Goal: Information Seeking & Learning: Learn about a topic

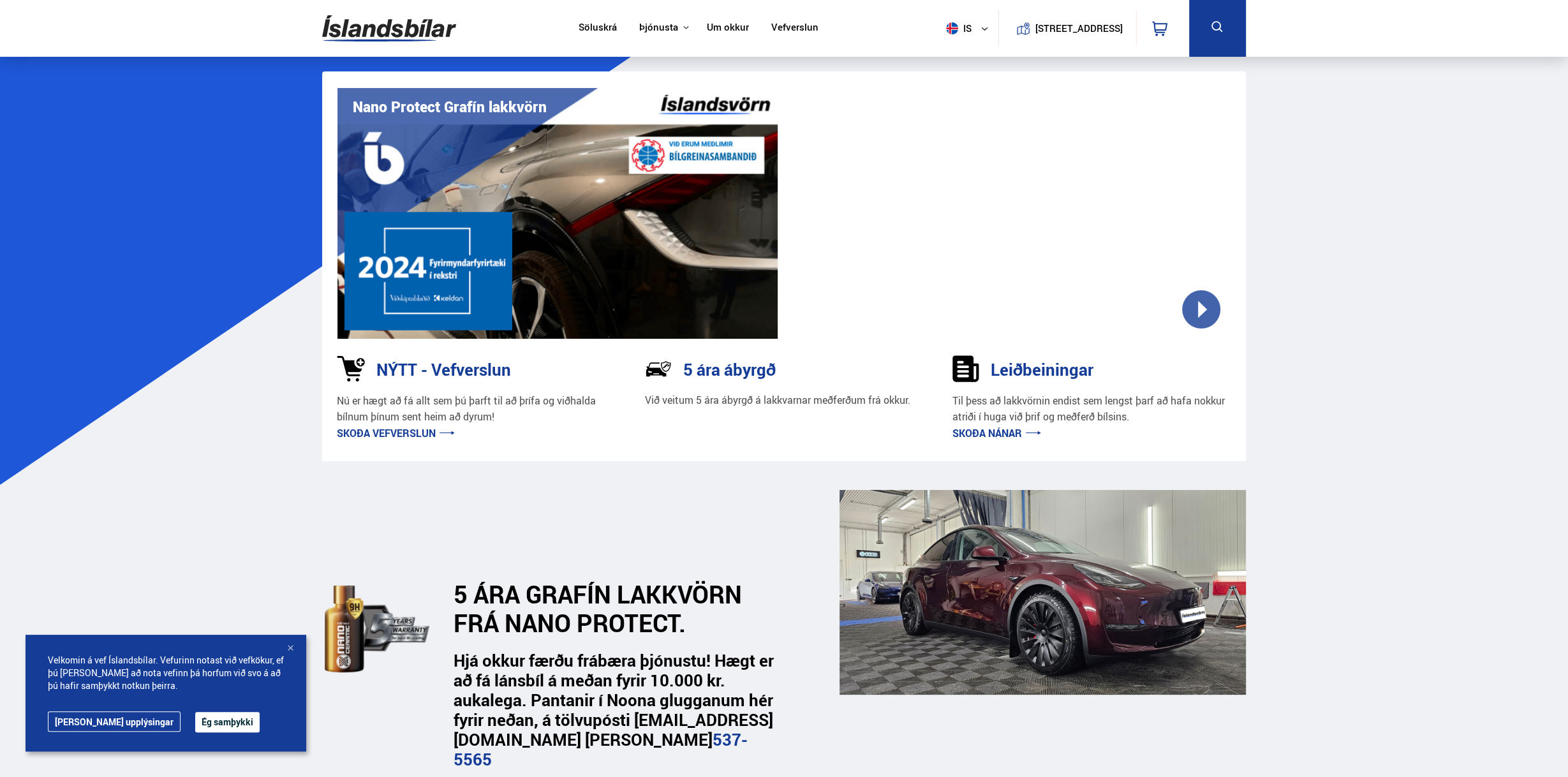
click at [196, 726] on button "Ég samþykki" at bounding box center [226, 722] width 64 height 21
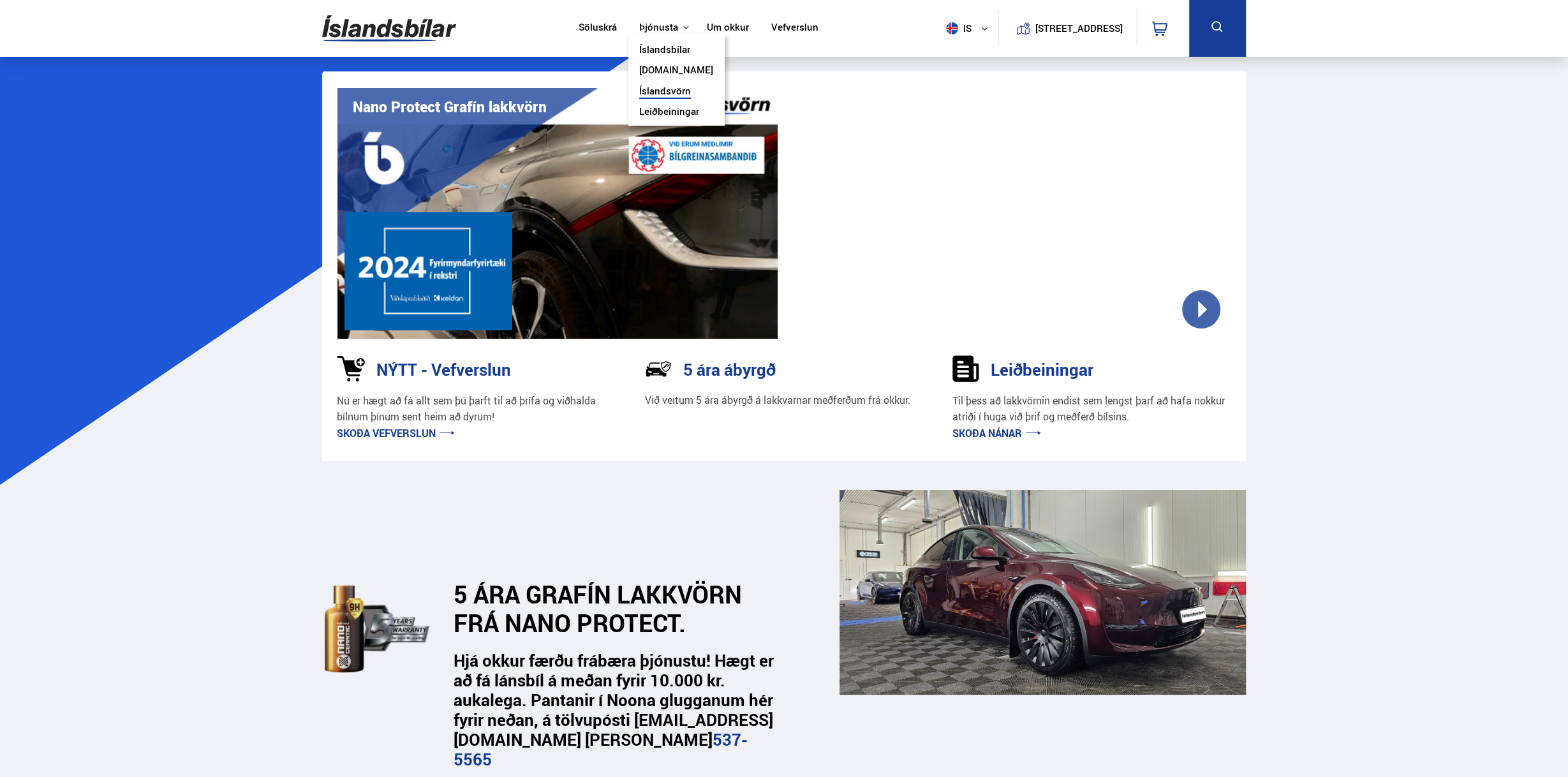
click at [669, 89] on link "Íslandsvörn" at bounding box center [664, 92] width 51 height 14
click at [661, 95] on link "Íslandsvörn" at bounding box center [664, 92] width 51 height 14
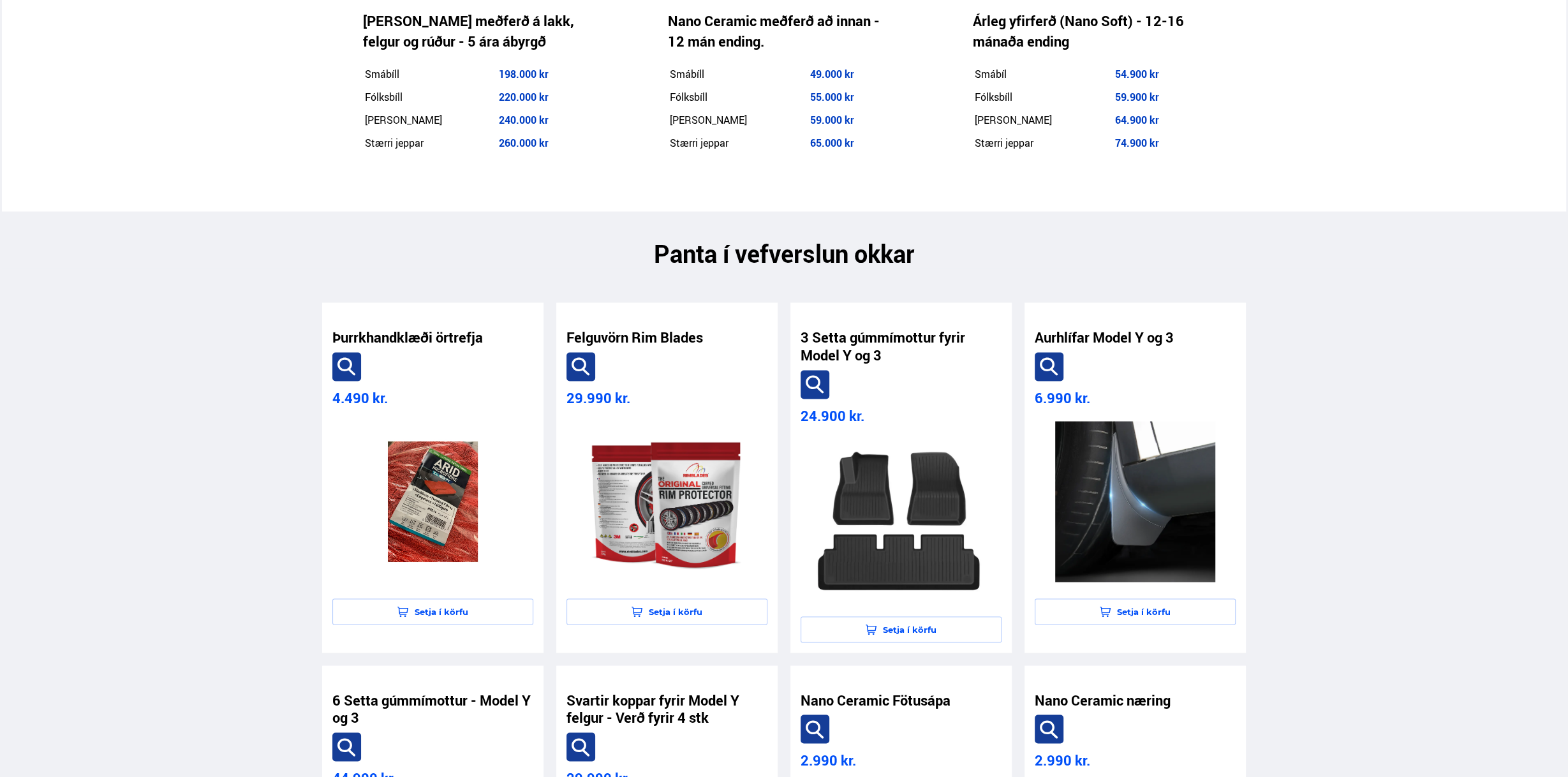
scroll to position [1977, 0]
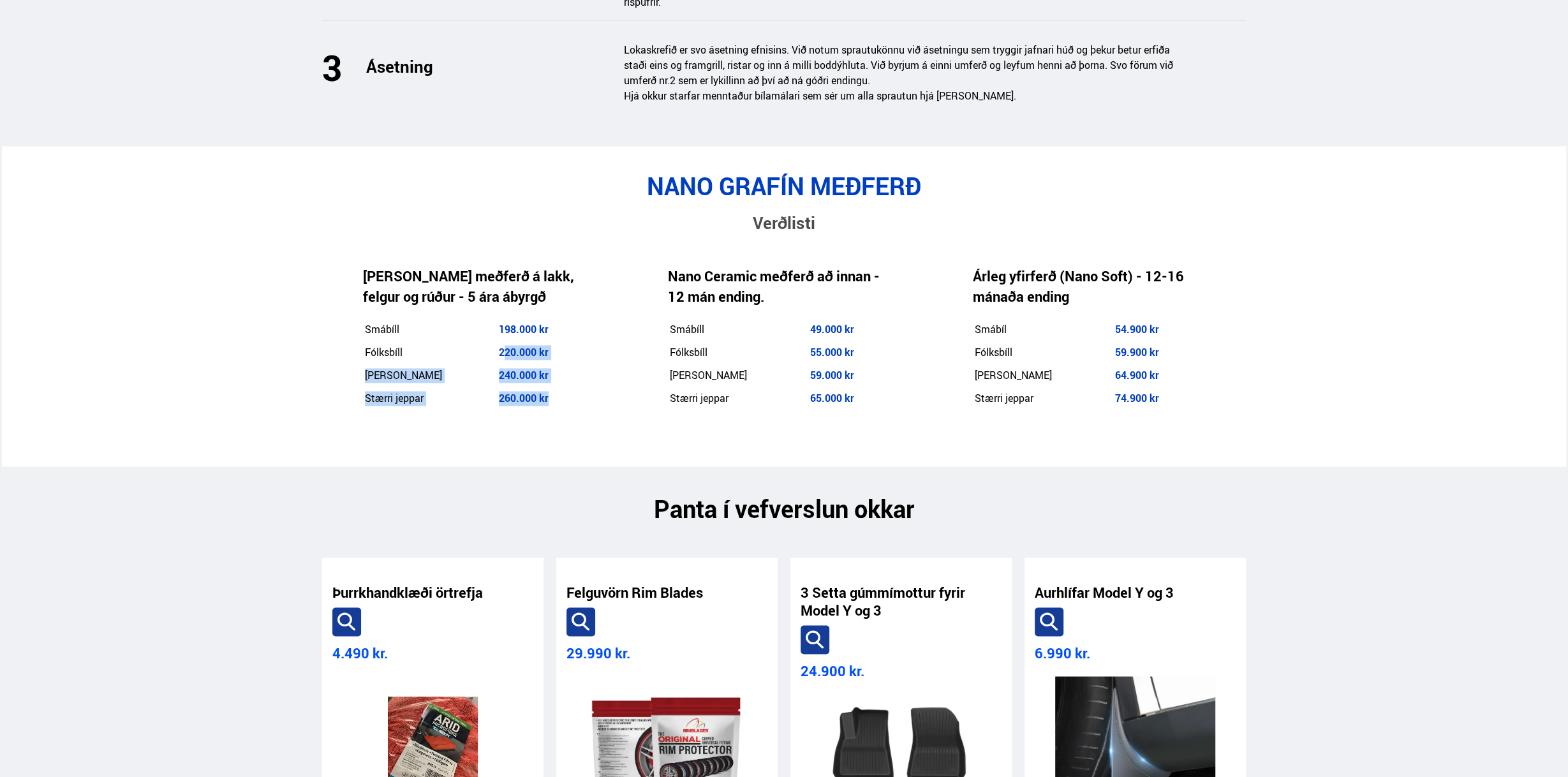
drag, startPoint x: 488, startPoint y: 322, endPoint x: 586, endPoint y: 354, distance: 103.1
click at [586, 358] on div "[PERSON_NAME] meðferð á lakk, felgur og rúður - 5 ára ábyrgð Smábíll 198.000 kr…" at bounding box center [475, 338] width 305 height 206
click at [604, 315] on div "[PERSON_NAME] meðferð á lakk, felgur og rúður - 5 ára ábyrgð Smábíll 198.000 kr…" at bounding box center [475, 338] width 305 height 206
drag, startPoint x: 602, startPoint y: 315, endPoint x: 184, endPoint y: 264, distance: 421.1
click at [182, 264] on div "NANO GRAFÍN MEÐFERÐ Verðlisti [PERSON_NAME] meðferð á lakk, felgur og rúður - 5…" at bounding box center [784, 306] width 1514 height 269
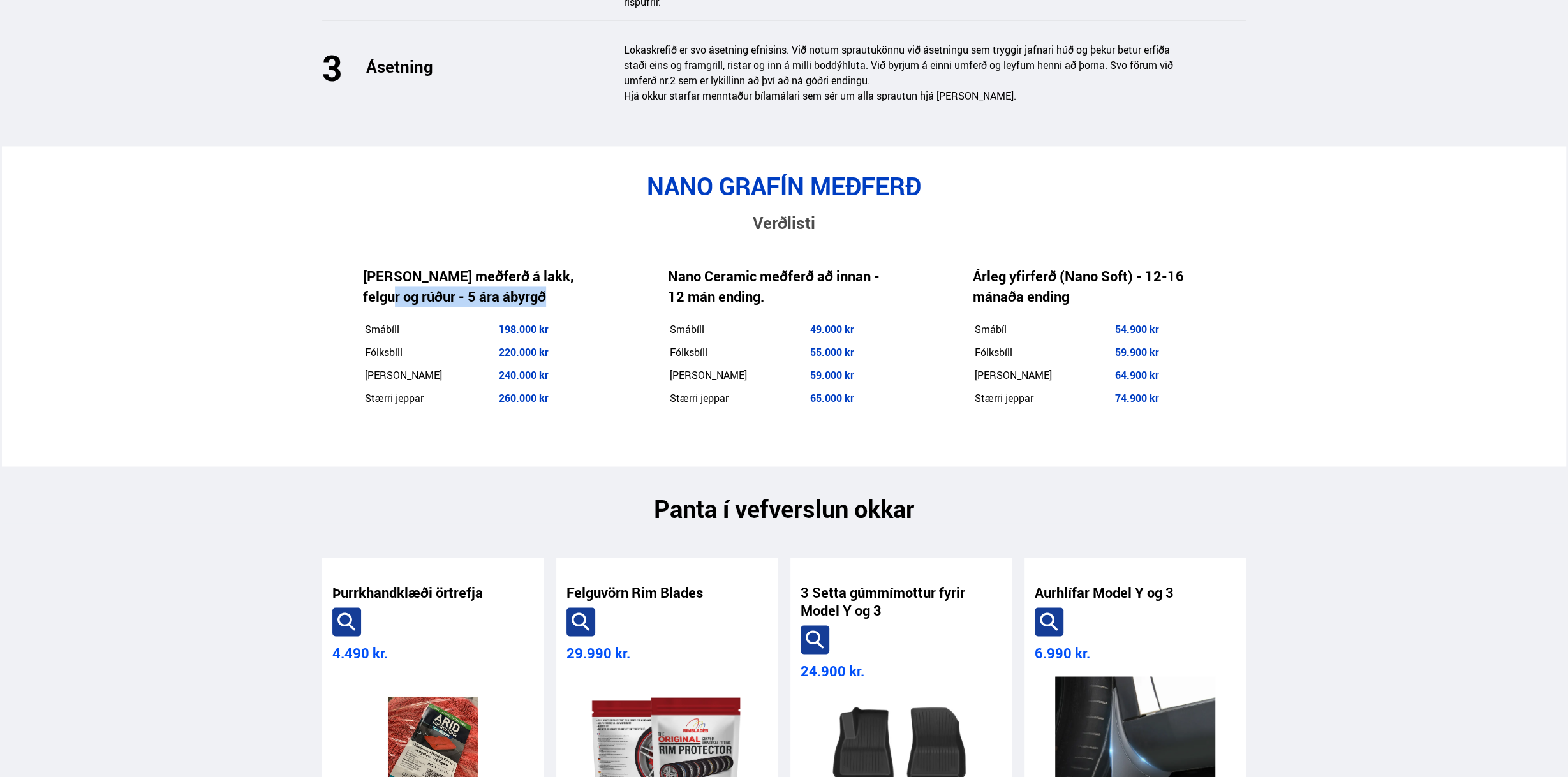
click at [186, 267] on div "NANO GRAFÍN MEÐFERÐ Verðlisti [PERSON_NAME] meðferð á lakk, felgur og rúður - 5…" at bounding box center [784, 306] width 1514 height 269
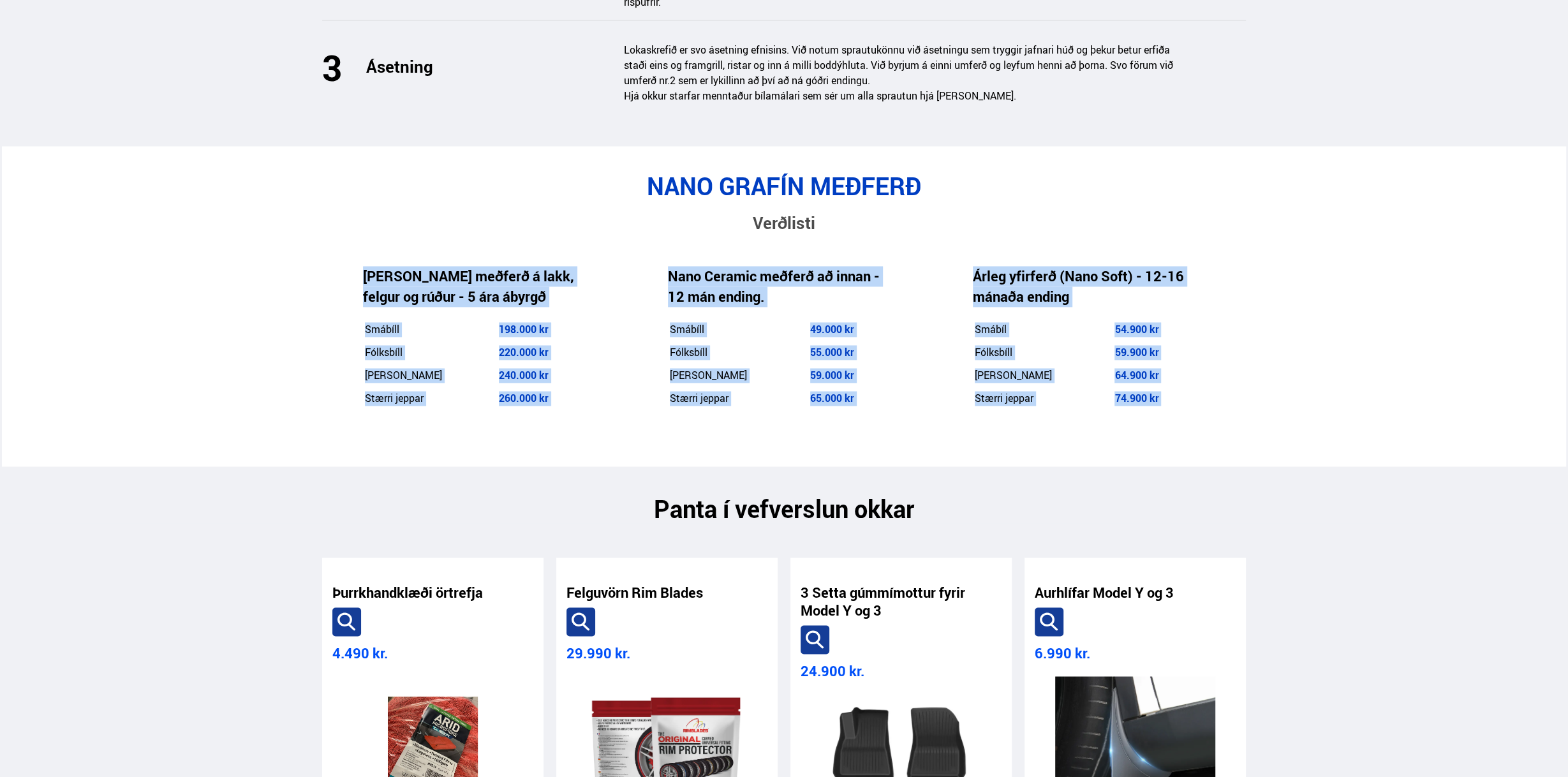
drag, startPoint x: 235, startPoint y: 242, endPoint x: 588, endPoint y: 433, distance: 401.4
click at [588, 433] on main "Nano Protect Grafín lakkvörn NÝTT - Vefverslun Nú er hægt að fá allt sem þú þar…" at bounding box center [784, 579] width 944 height 4971
click at [587, 467] on section "Panta í vefverslun okkar" at bounding box center [784, 495] width 944 height 57
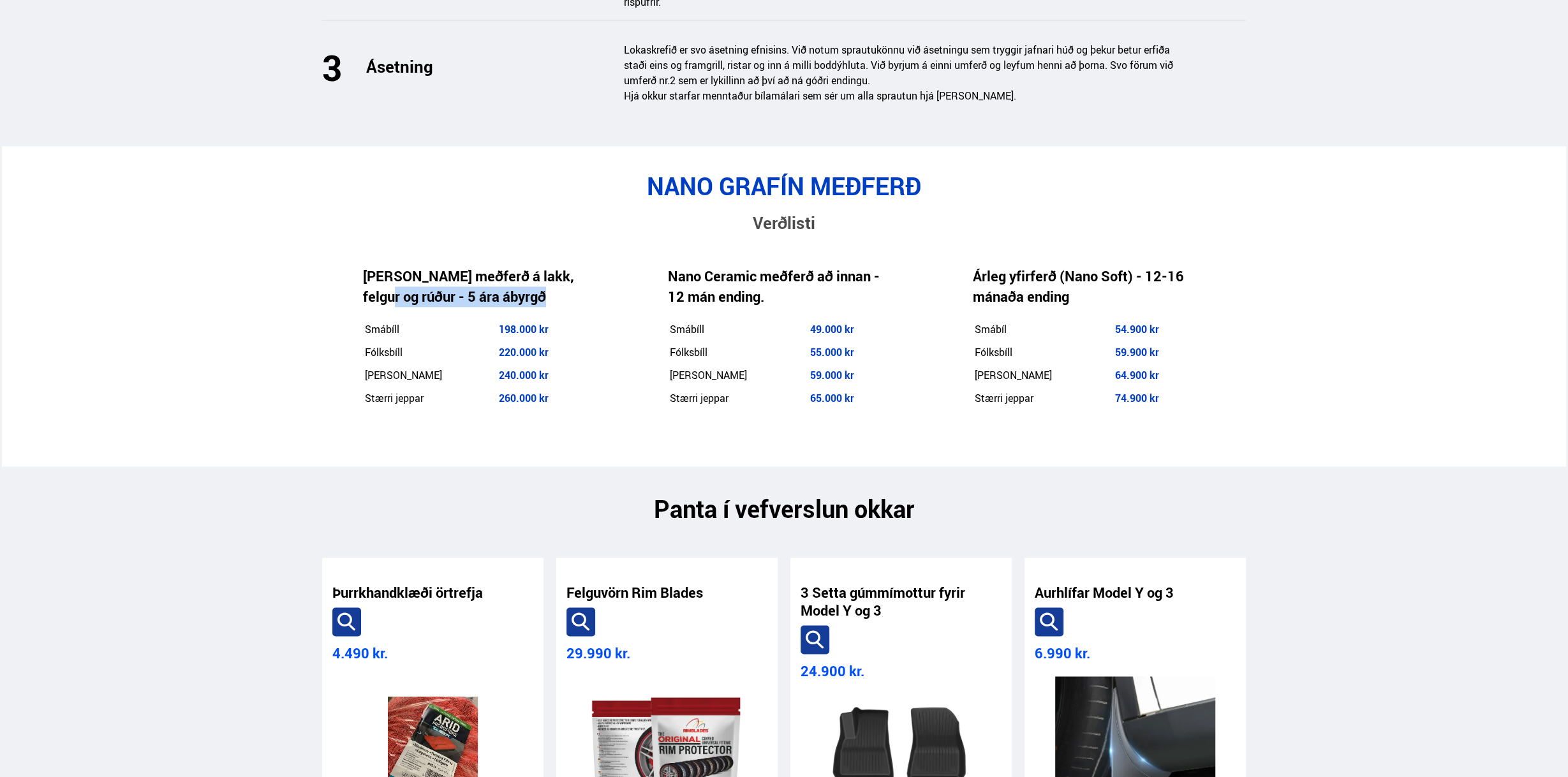
drag, startPoint x: 582, startPoint y: 403, endPoint x: 325, endPoint y: 254, distance: 297.1
click at [325, 254] on div "[PERSON_NAME] meðferð á lakk, felgur og rúður - 5 ára ábyrgð Smábíll 198.000 kr…" at bounding box center [475, 338] width 305 height 206
click at [325, 251] on div "[PERSON_NAME] meðferð á lakk, felgur og rúður - 5 ára ábyrgð Smábíll 198.000 kr…" at bounding box center [475, 338] width 305 height 206
drag, startPoint x: 296, startPoint y: 217, endPoint x: 608, endPoint y: 317, distance: 327.6
click at [608, 317] on div "NANO GRAFÍN MEÐFERÐ Verðlisti [PERSON_NAME] meðferð á lakk, felgur og rúður - 5…" at bounding box center [784, 306] width 1514 height 269
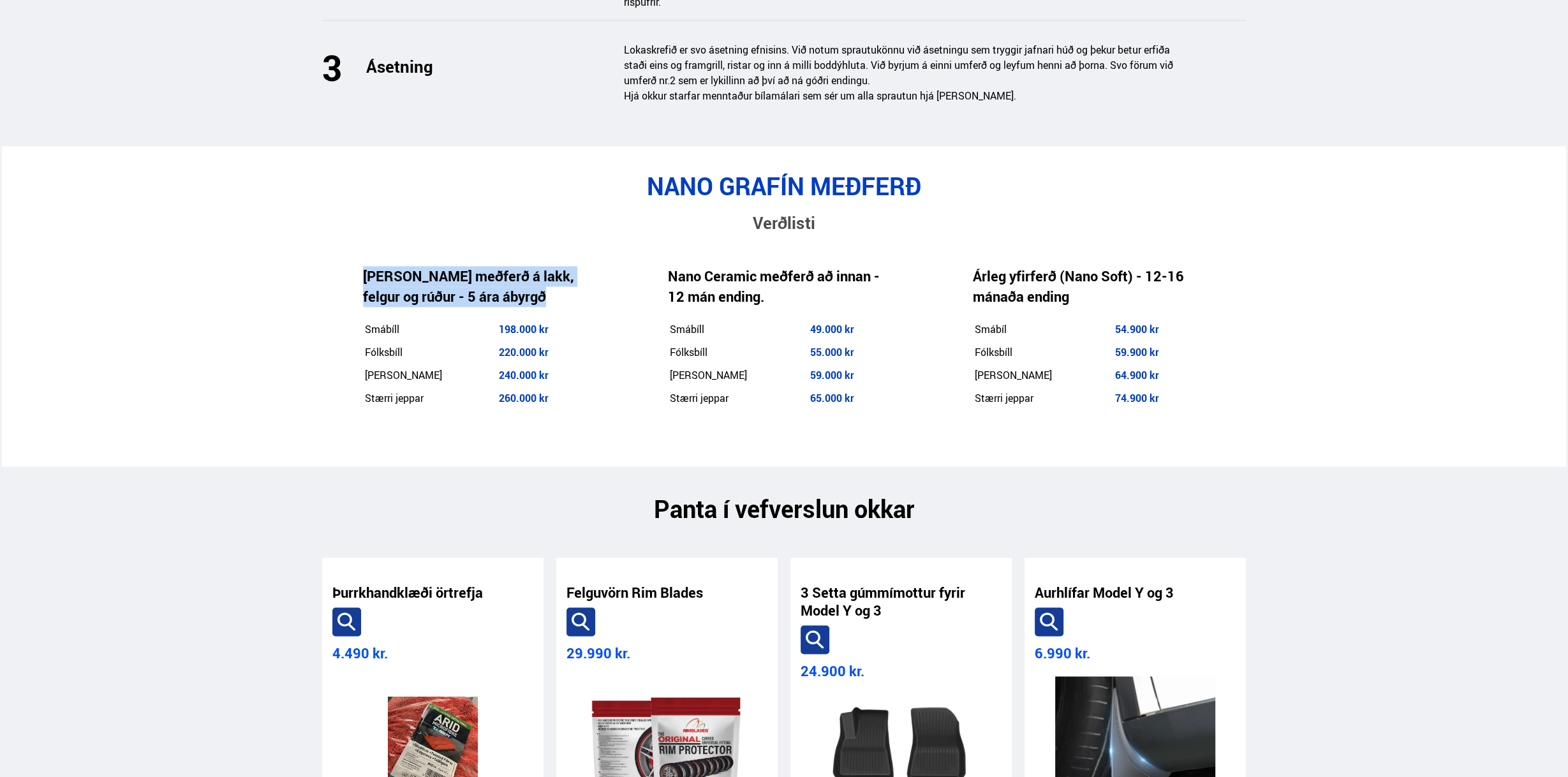
click at [581, 365] on td "240.000 kr" at bounding box center [541, 375] width 87 height 22
click at [558, 384] on div "[PERSON_NAME] meðferð á lakk, felgur og rúður - 5 ára ábyrgð Smábíll 198.000 kr…" at bounding box center [475, 338] width 305 height 206
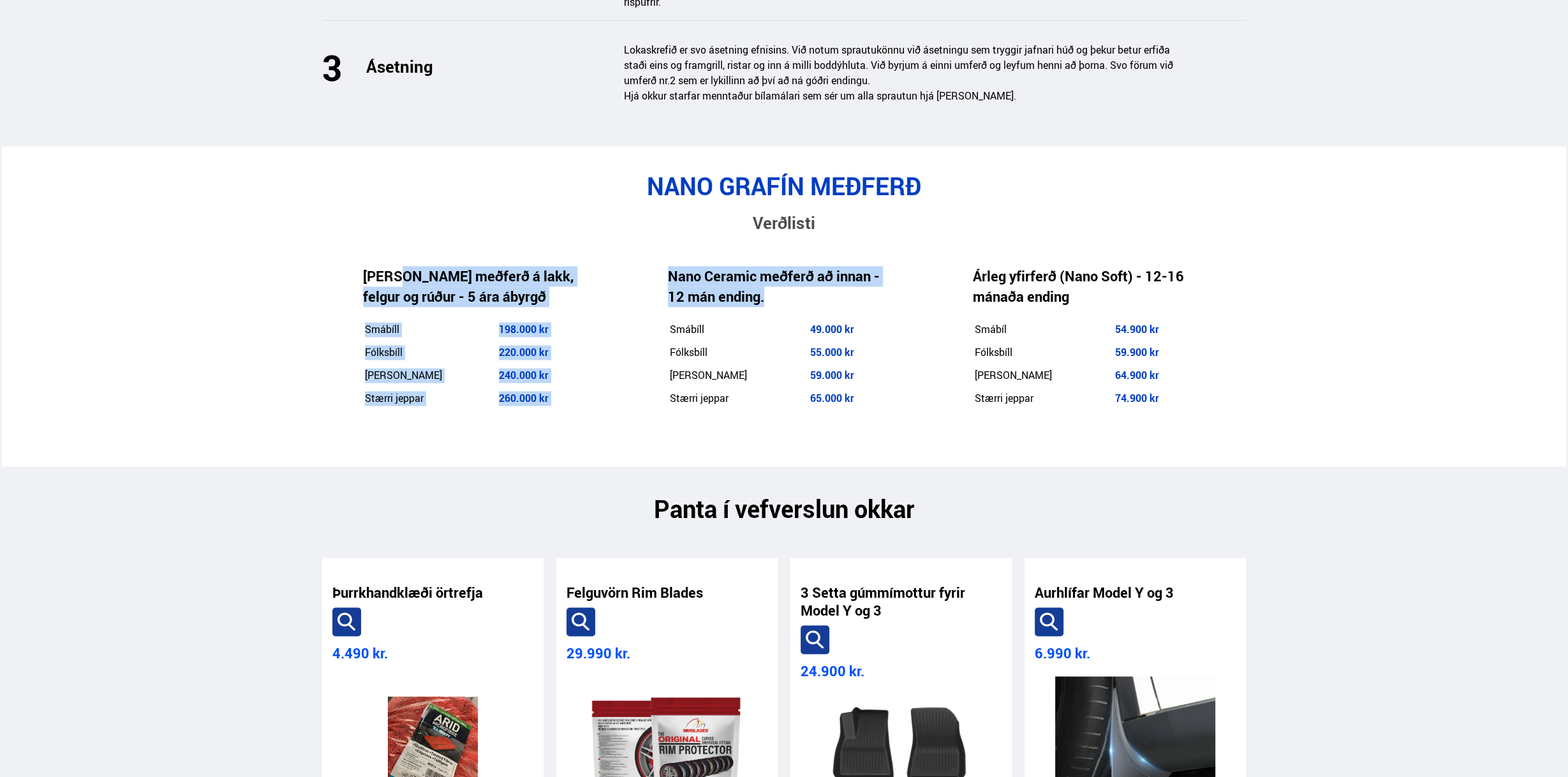
drag, startPoint x: 637, startPoint y: 349, endPoint x: 400, endPoint y: 197, distance: 281.6
click at [400, 197] on div "NANO GRAFÍN MEÐFERÐ Verðlisti [PERSON_NAME] meðferð á lakk, felgur og rúður - 5…" at bounding box center [784, 306] width 944 height 269
click at [324, 236] on div "[PERSON_NAME] meðferð á lakk, felgur og rúður - 5 ára ábyrgð Smábíll 198.000 kr…" at bounding box center [475, 338] width 305 height 206
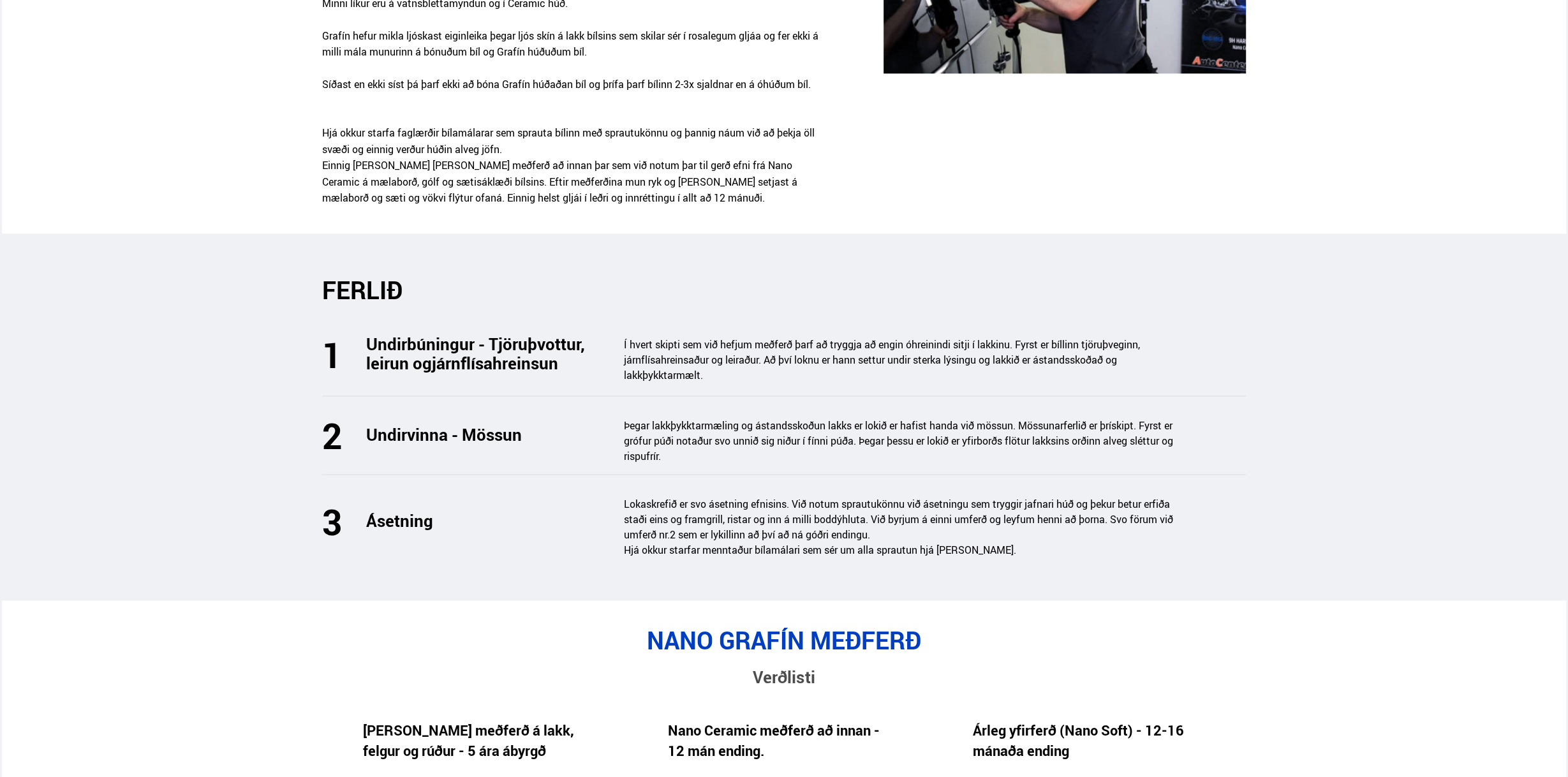
scroll to position [1340, 0]
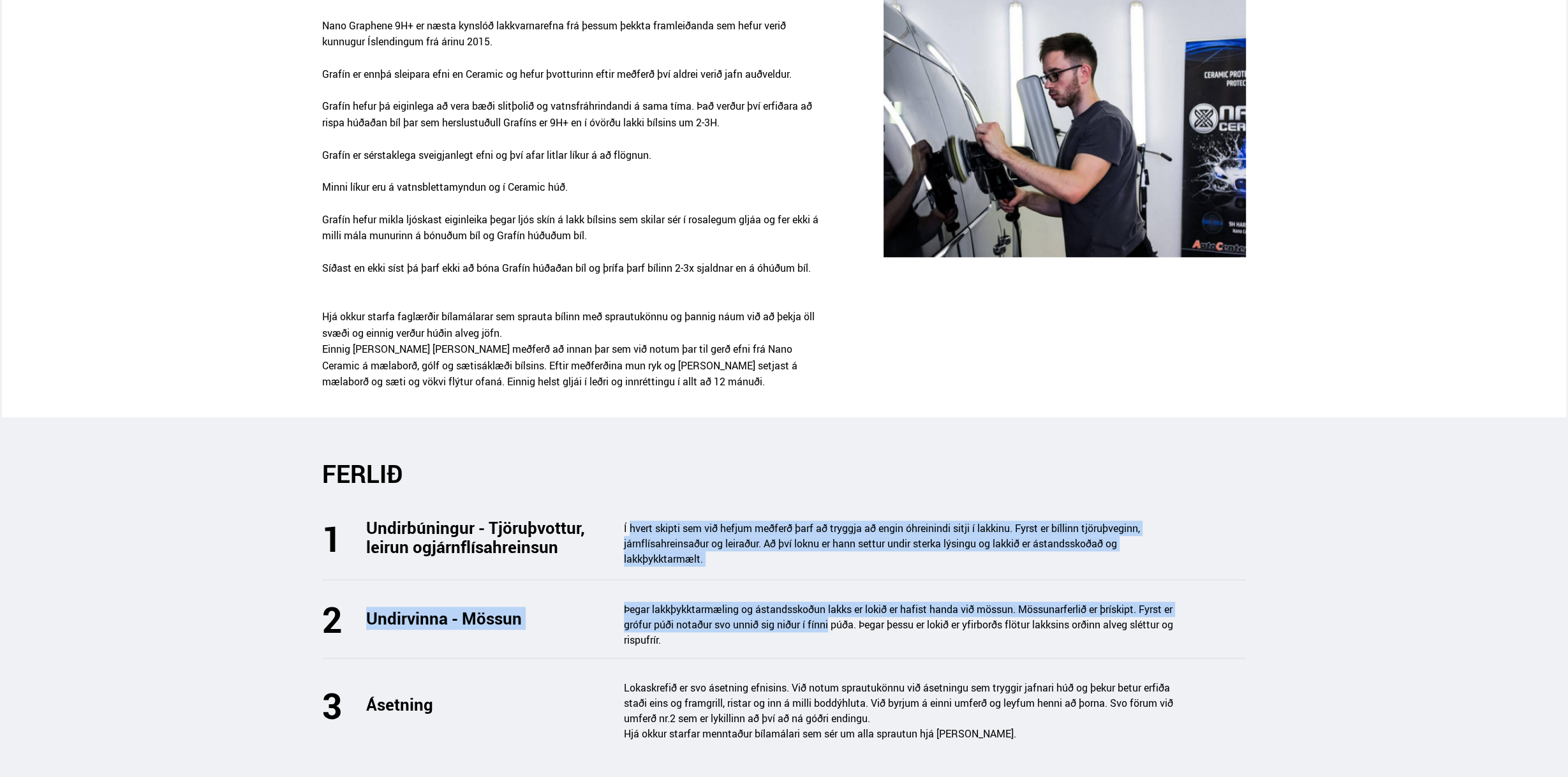
drag, startPoint x: 628, startPoint y: 498, endPoint x: 904, endPoint y: 608, distance: 297.1
click at [898, 608] on div "FERLIÐ Undirbúningur - Tjöruþvottur, leirun og járnflísahreinsun Í hvert skipti…" at bounding box center [784, 606] width 944 height 292
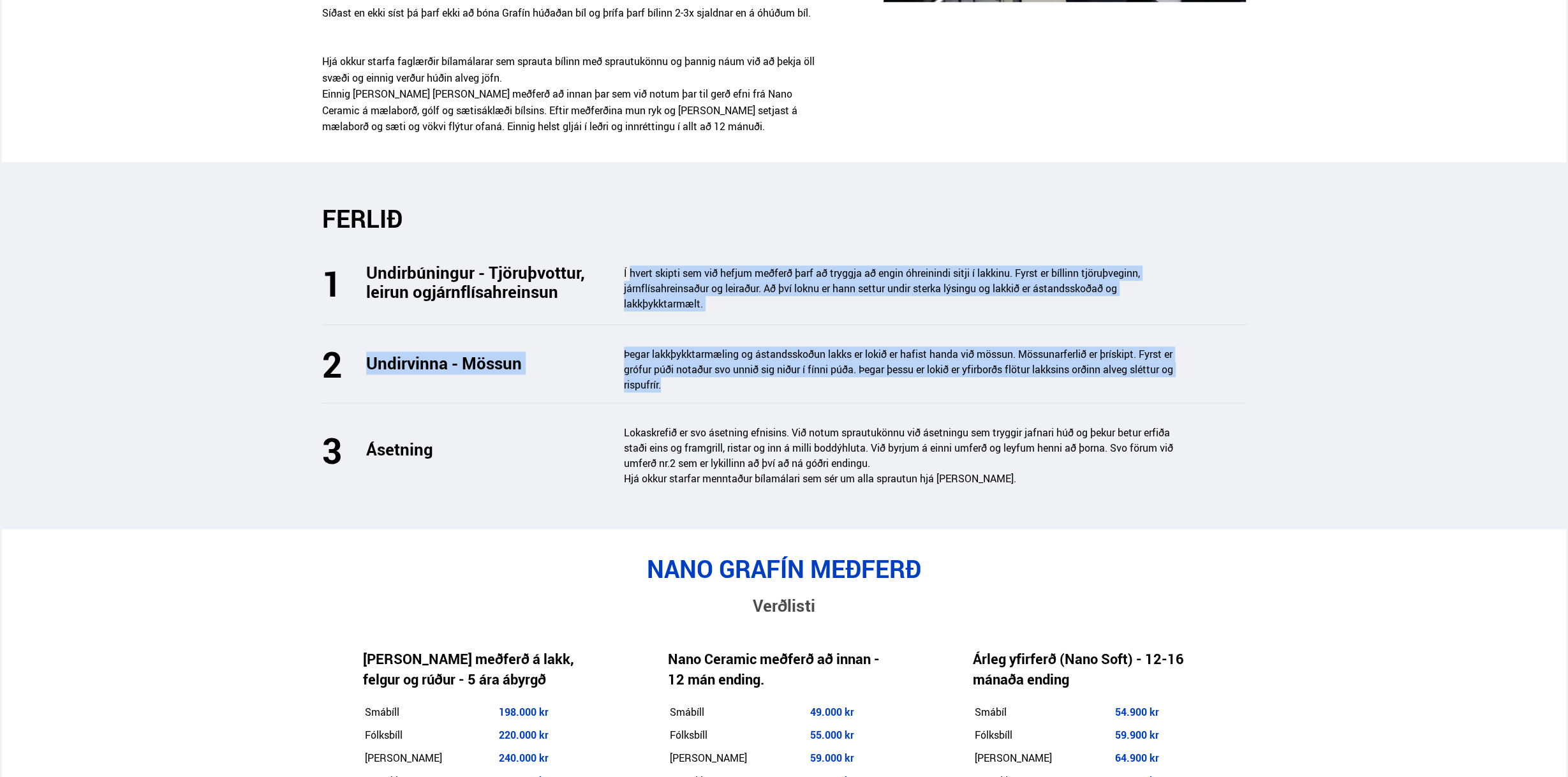
scroll to position [1850, 0]
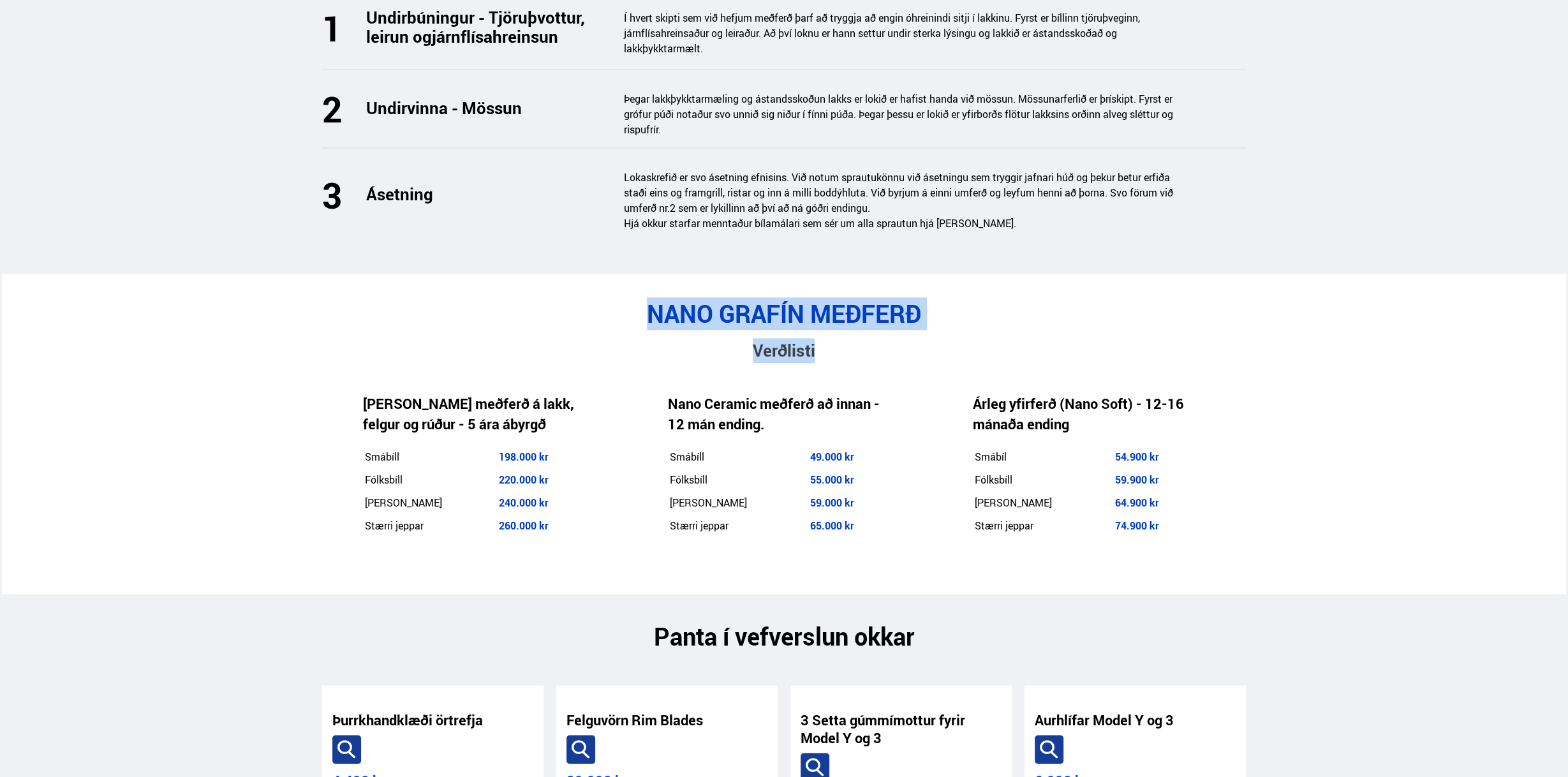
drag, startPoint x: 809, startPoint y: 257, endPoint x: 1268, endPoint y: 320, distance: 463.3
click at [1264, 318] on div "NANO GRAFÍN MEÐFERÐ Verðlisti [PERSON_NAME] meðferð á lakk, felgur og rúður - 5…" at bounding box center [784, 434] width 1514 height 269
drag, startPoint x: 1246, startPoint y: 410, endPoint x: 1222, endPoint y: 477, distance: 71.2
click at [1245, 412] on div "NANO GRAFÍN MEÐFERÐ Verðlisti [PERSON_NAME] meðferð á lakk, felgur og rúður - 5…" at bounding box center [784, 434] width 944 height 269
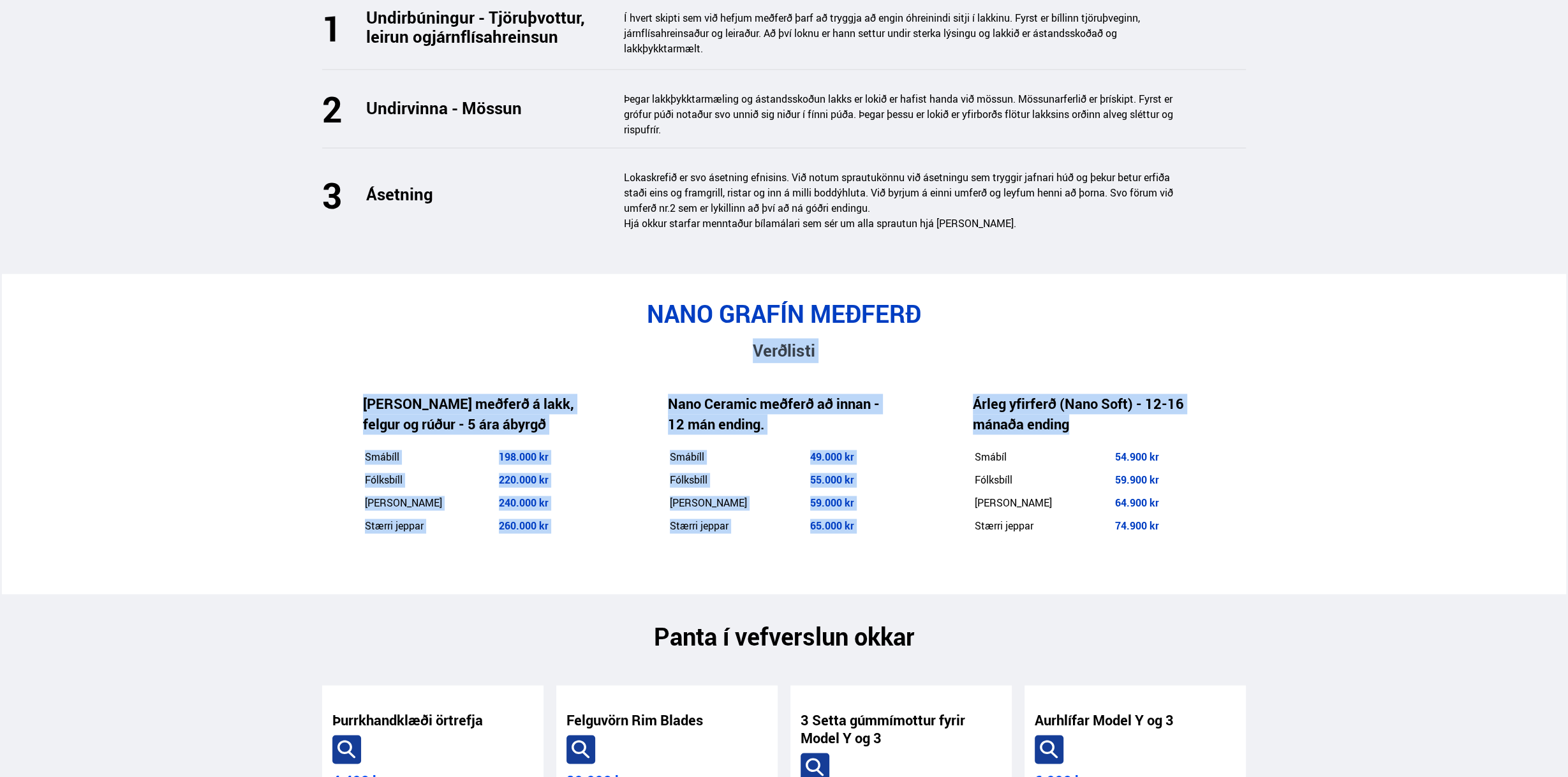
drag, startPoint x: 1199, startPoint y: 476, endPoint x: 495, endPoint y: 300, distance: 725.7
click at [490, 308] on div "NANO GRAFÍN MEÐFERÐ Verðlisti [PERSON_NAME] meðferð á lakk, felgur og rúður - 5…" at bounding box center [784, 434] width 944 height 269
click at [495, 328] on div "Verðlisti" at bounding box center [784, 345] width 924 height 35
drag, startPoint x: 562, startPoint y: 280, endPoint x: 1239, endPoint y: 477, distance: 705.1
click at [1240, 477] on div "NANO GRAFÍN MEÐFERÐ Verðlisti [PERSON_NAME] meðferð á lakk, felgur og rúður - 5…" at bounding box center [784, 434] width 944 height 269
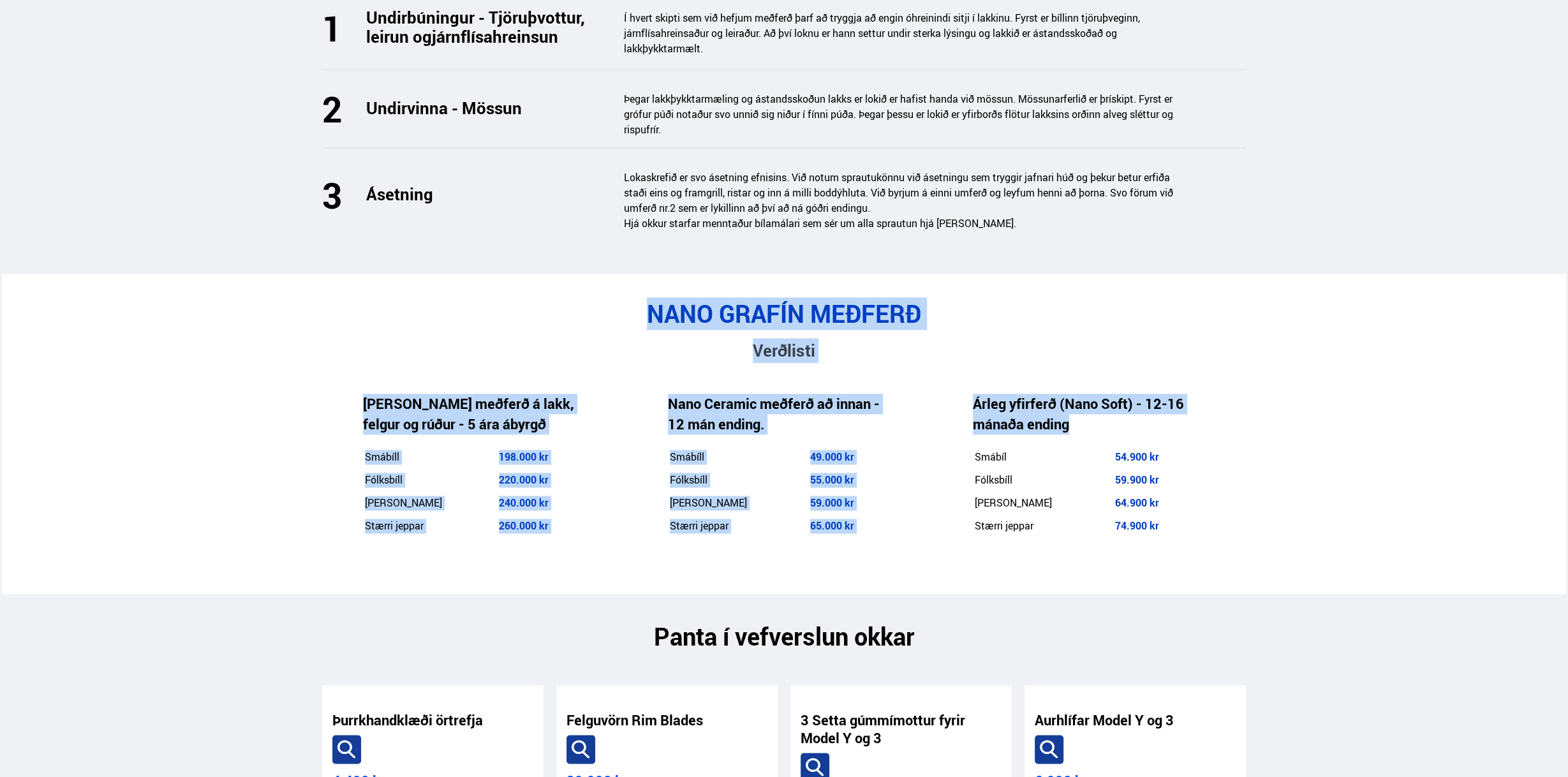
click at [1232, 477] on div "Árleg yfirferð (Nano Soft) - 12-16 mánaða ending Smábíl 54.900 kr Fólksbíll 59.…" at bounding box center [1084, 466] width 305 height 206
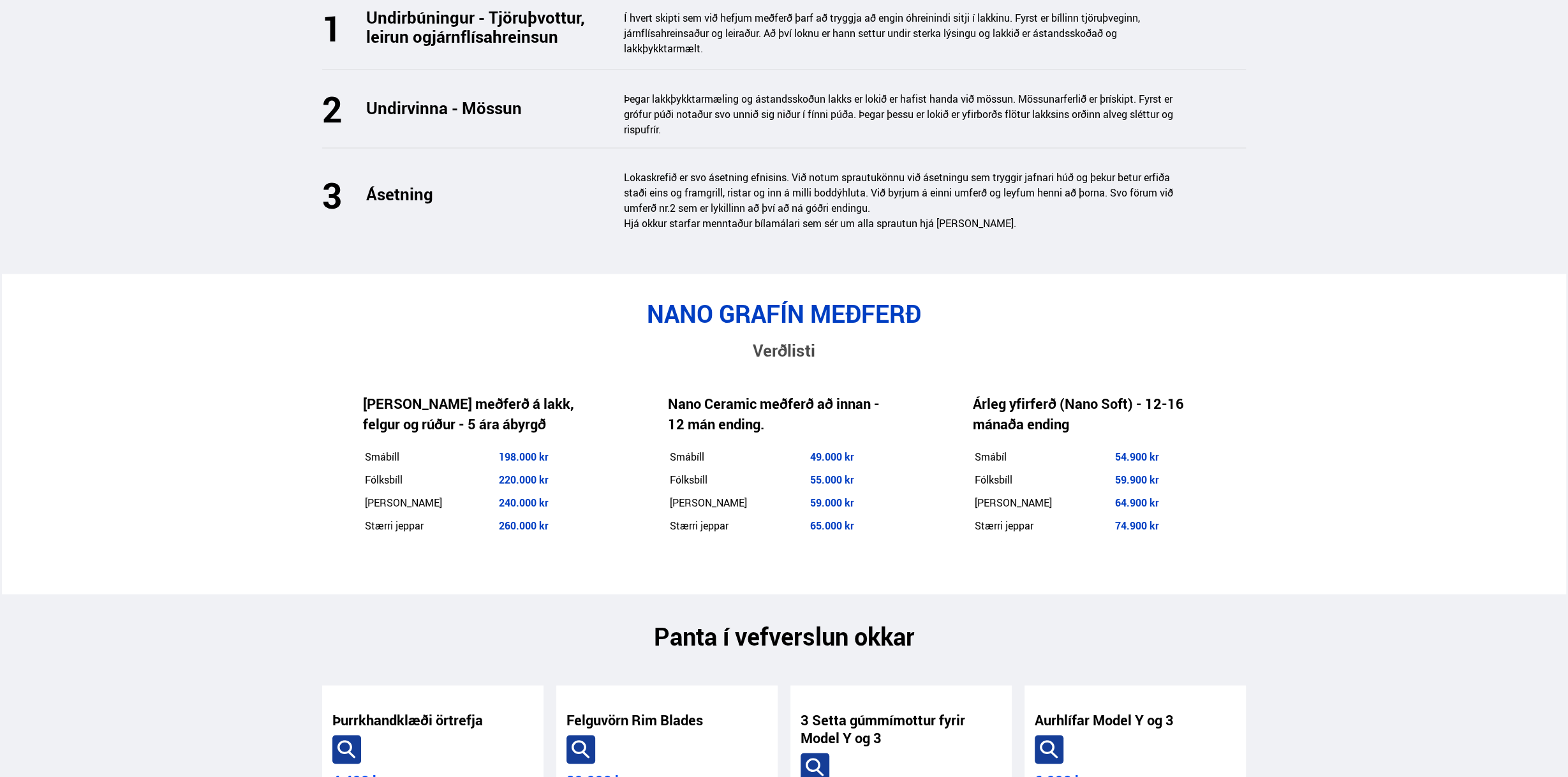
click at [1143, 507] on div "Árleg yfirferð (Nano Soft) - 12-16 mánaða ending Smábíl 54.900 kr Fólksbíll 59.…" at bounding box center [1084, 466] width 305 height 206
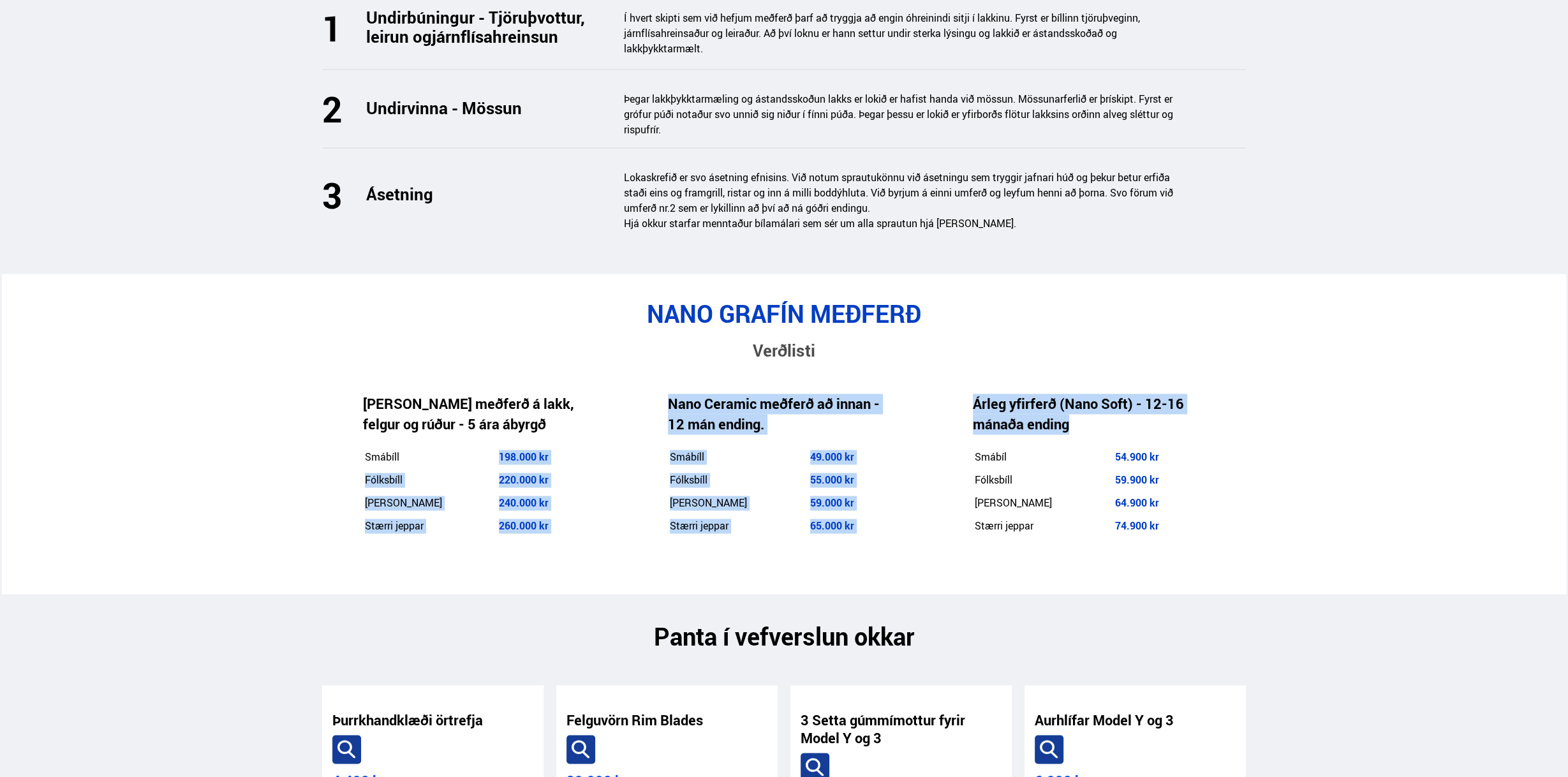
drag, startPoint x: 1191, startPoint y: 514, endPoint x: 1188, endPoint y: 445, distance: 69.1
click at [638, 423] on div "NANO GRAFÍN MEÐFERÐ Verðlisti [PERSON_NAME] meðferð á lakk, felgur og rúður - 5…" at bounding box center [784, 434] width 944 height 269
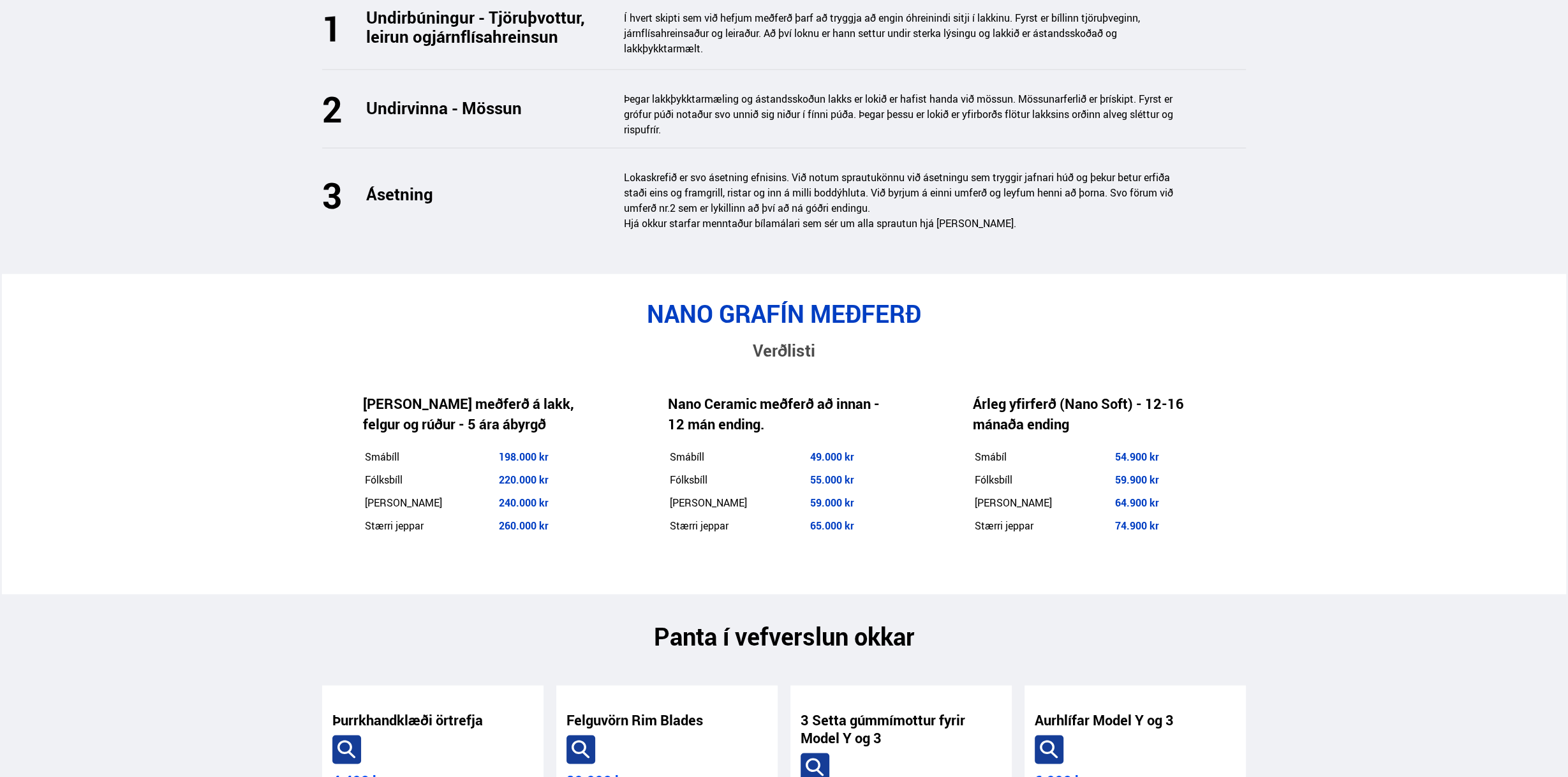
click at [1116, 338] on h3 "Verðlisti" at bounding box center [784, 351] width 924 height 25
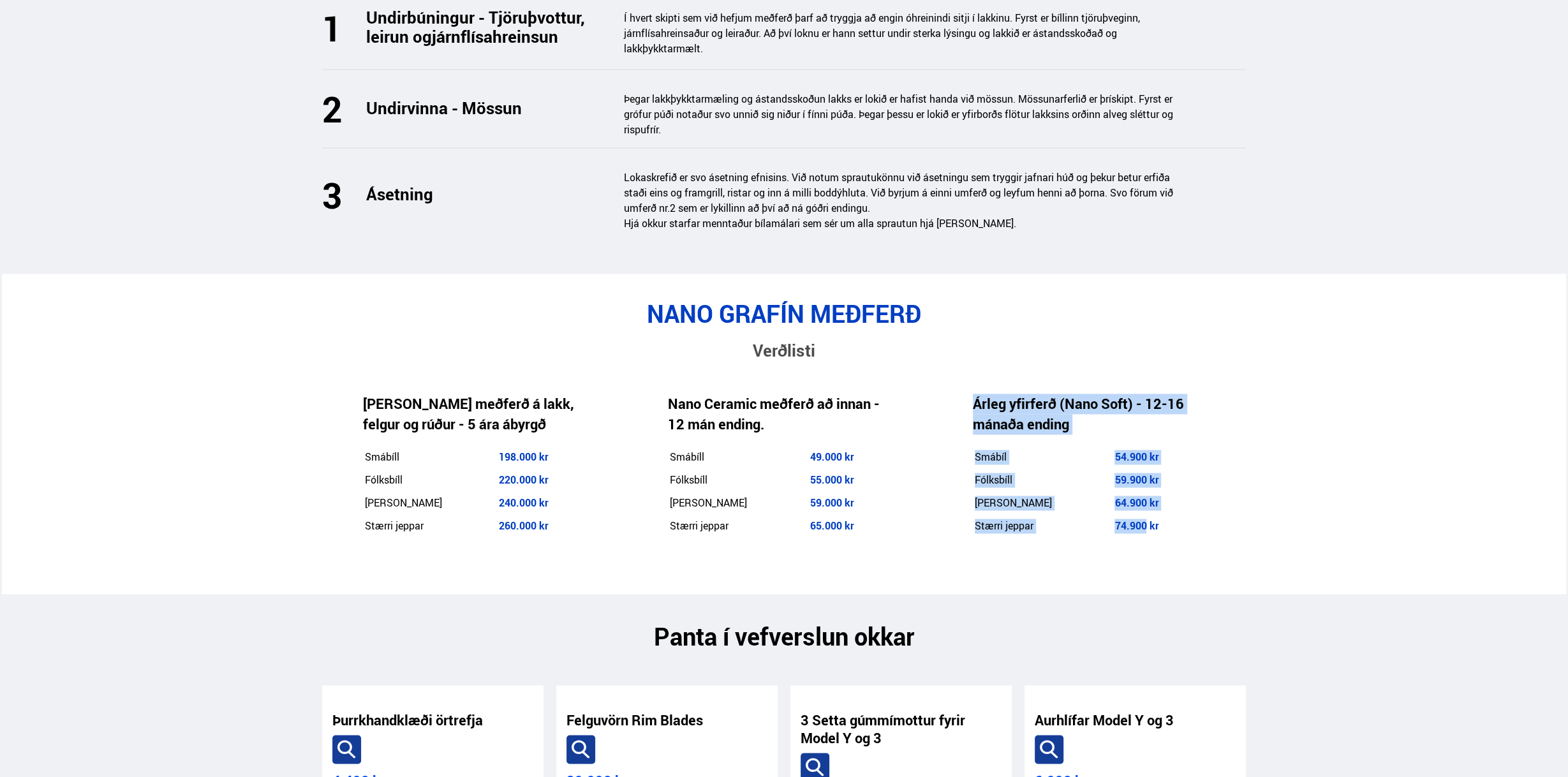
drag, startPoint x: 1126, startPoint y: 362, endPoint x: 1195, endPoint y: 497, distance: 151.6
click at [1149, 495] on div "Árleg yfirferð (Nano Soft) - 12-16 mánaða ending Smábíl 54.900 kr Fólksbíll 59.…" at bounding box center [1084, 466] width 305 height 206
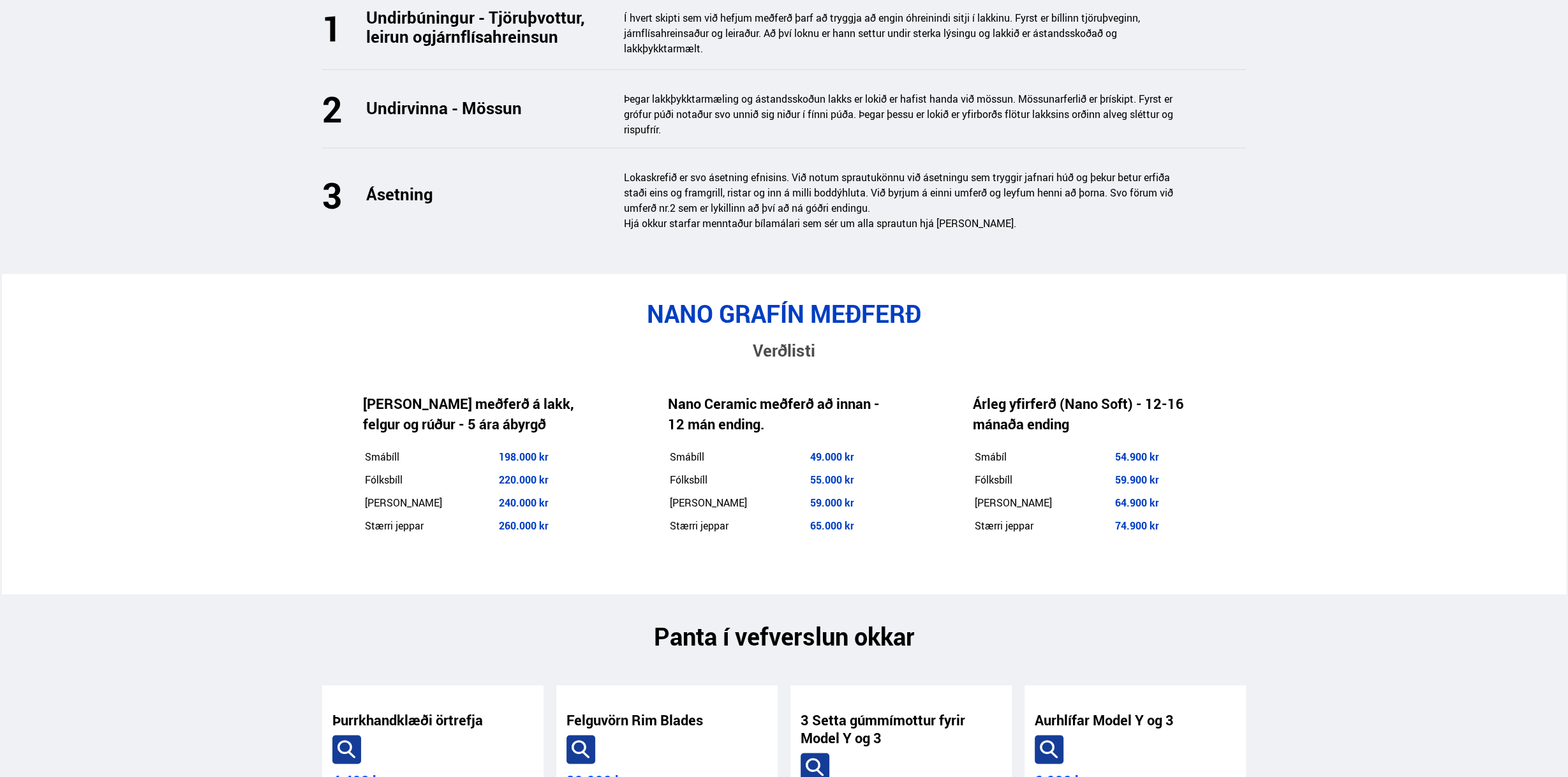
click at [1216, 494] on div "Árleg yfirferð (Nano Soft) - 12-16 mánaða ending Smábíl 54.900 kr Fólksbíll 59.…" at bounding box center [1084, 466] width 305 height 206
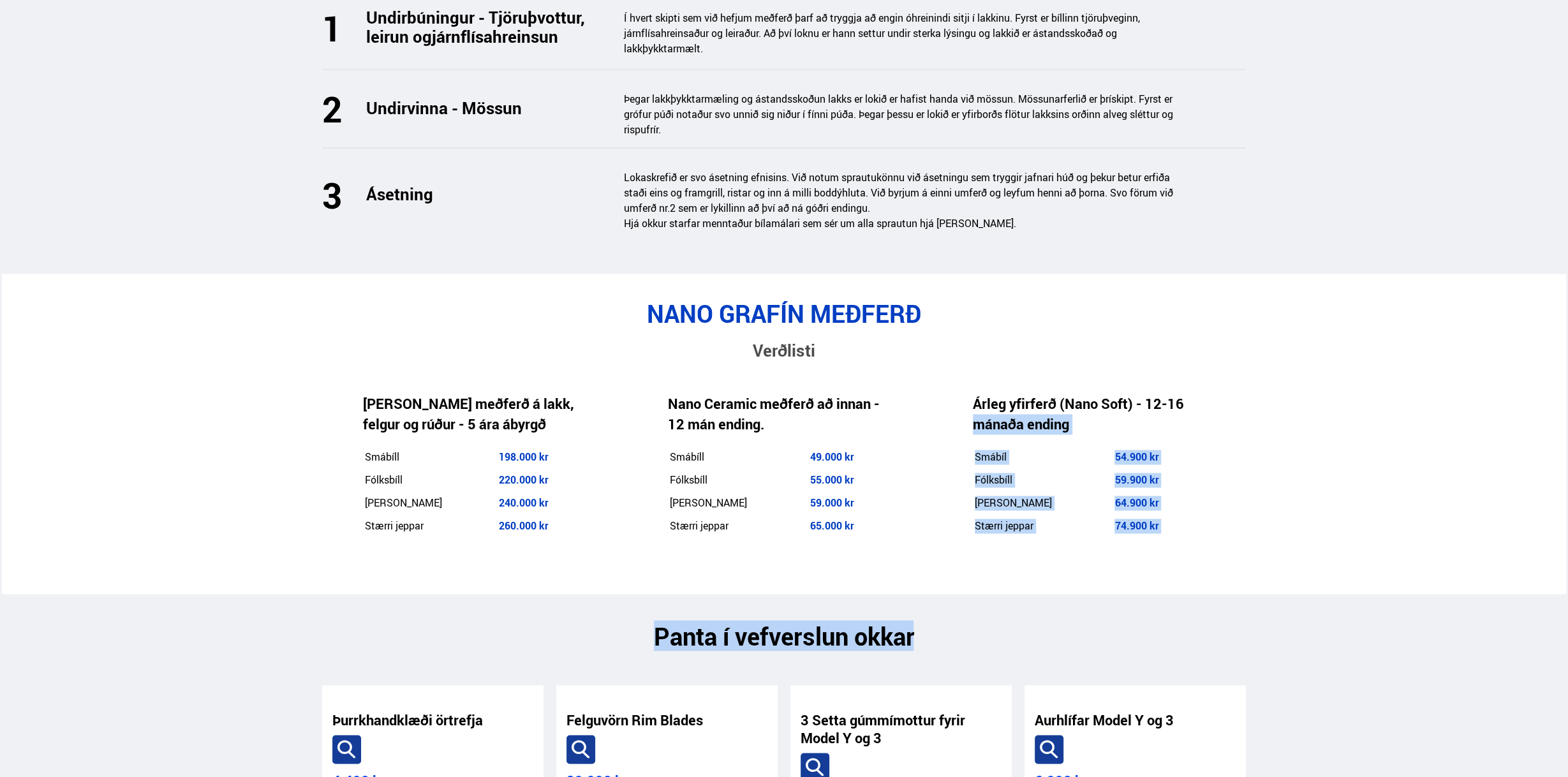
drag, startPoint x: 1207, startPoint y: 556, endPoint x: 938, endPoint y: 388, distance: 317.2
click at [939, 391] on main "Nano Protect Grafín lakkvörn NÝTT - Vefverslun Nú er hægt að fá allt sem þú þar…" at bounding box center [784, 707] width 944 height 4971
click at [936, 384] on div "Árleg yfirferð (Nano Soft) - 12-16 mánaða ending Smábíl 54.900 kr Fólksbíll 59.…" at bounding box center [1084, 466] width 305 height 206
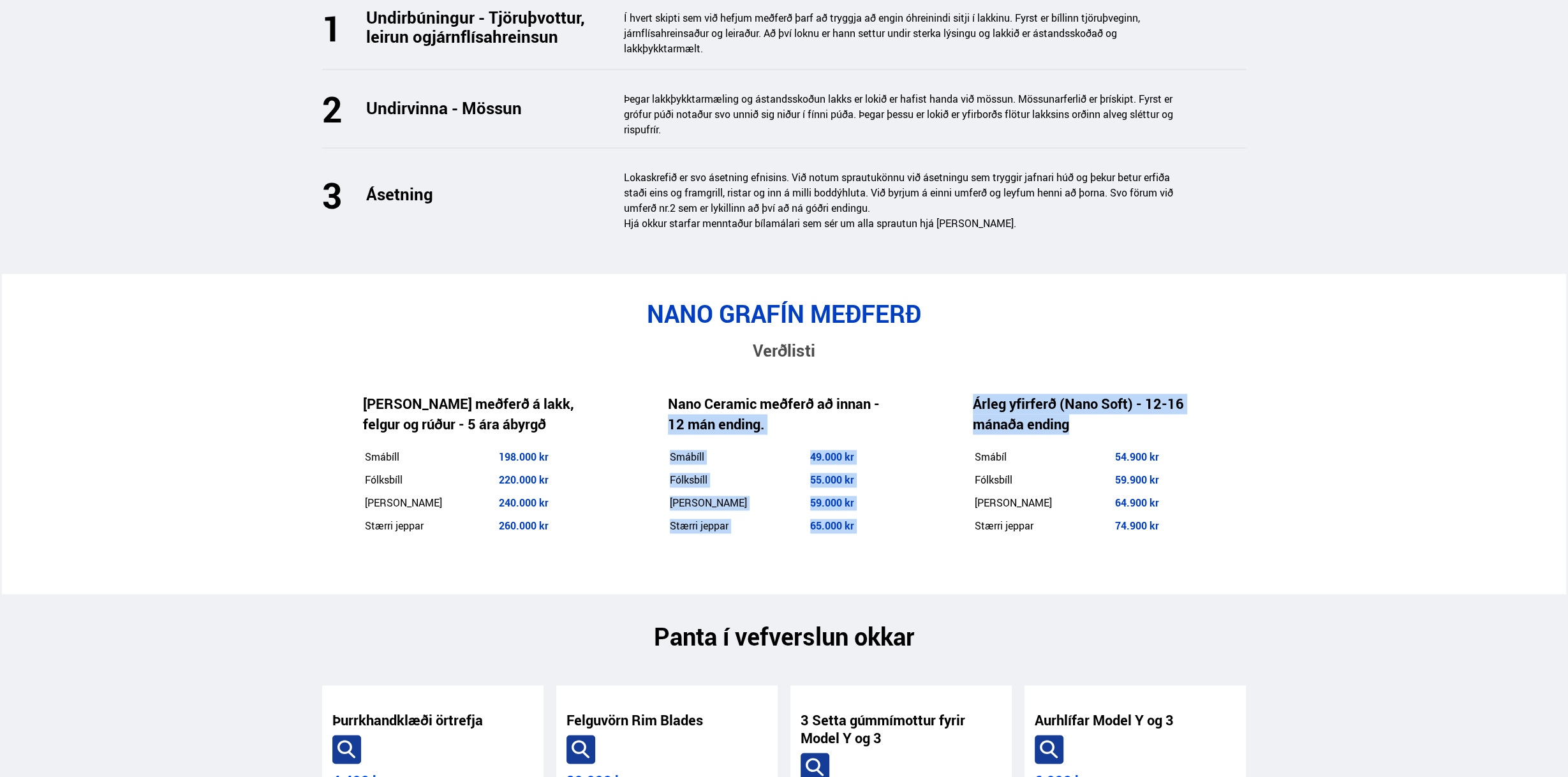
drag, startPoint x: 930, startPoint y: 369, endPoint x: 1176, endPoint y: 502, distance: 279.7
click at [1174, 502] on div "NANO GRAFÍN MEÐFERÐ Verðlisti [PERSON_NAME] meðferð á lakk, felgur og rúður - 5…" at bounding box center [784, 434] width 944 height 269
click at [1181, 501] on table "Smábíl 54.900 kr Fólksbíll 59.900 [PERSON_NAME] jeppar 64.900 kr Stærri jeppar …" at bounding box center [1084, 491] width 223 height 93
drag, startPoint x: 1218, startPoint y: 501, endPoint x: 972, endPoint y: 355, distance: 286.1
click at [972, 363] on div "Árleg yfirferð (Nano Soft) - 12-16 mánaða ending Smábíl 54.900 kr Fólksbíll 59.…" at bounding box center [1084, 466] width 305 height 206
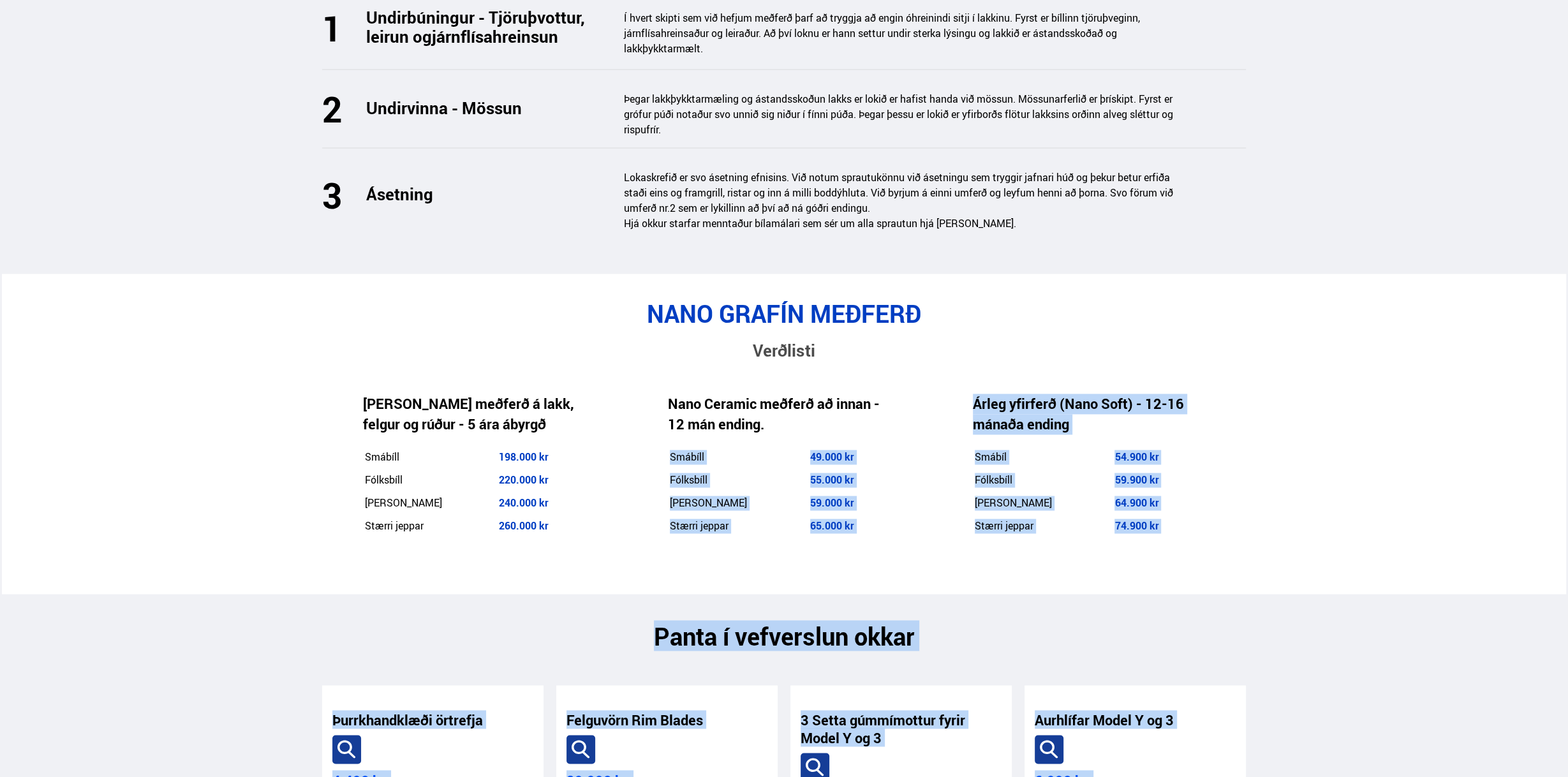
drag, startPoint x: 1399, startPoint y: 657, endPoint x: 553, endPoint y: 474, distance: 865.6
click at [759, 514] on main "Nano Protect Grafín lakkvörn NÝTT - Vefverslun Nú er hægt að fá allt sem þú þar…" at bounding box center [784, 707] width 944 height 4971
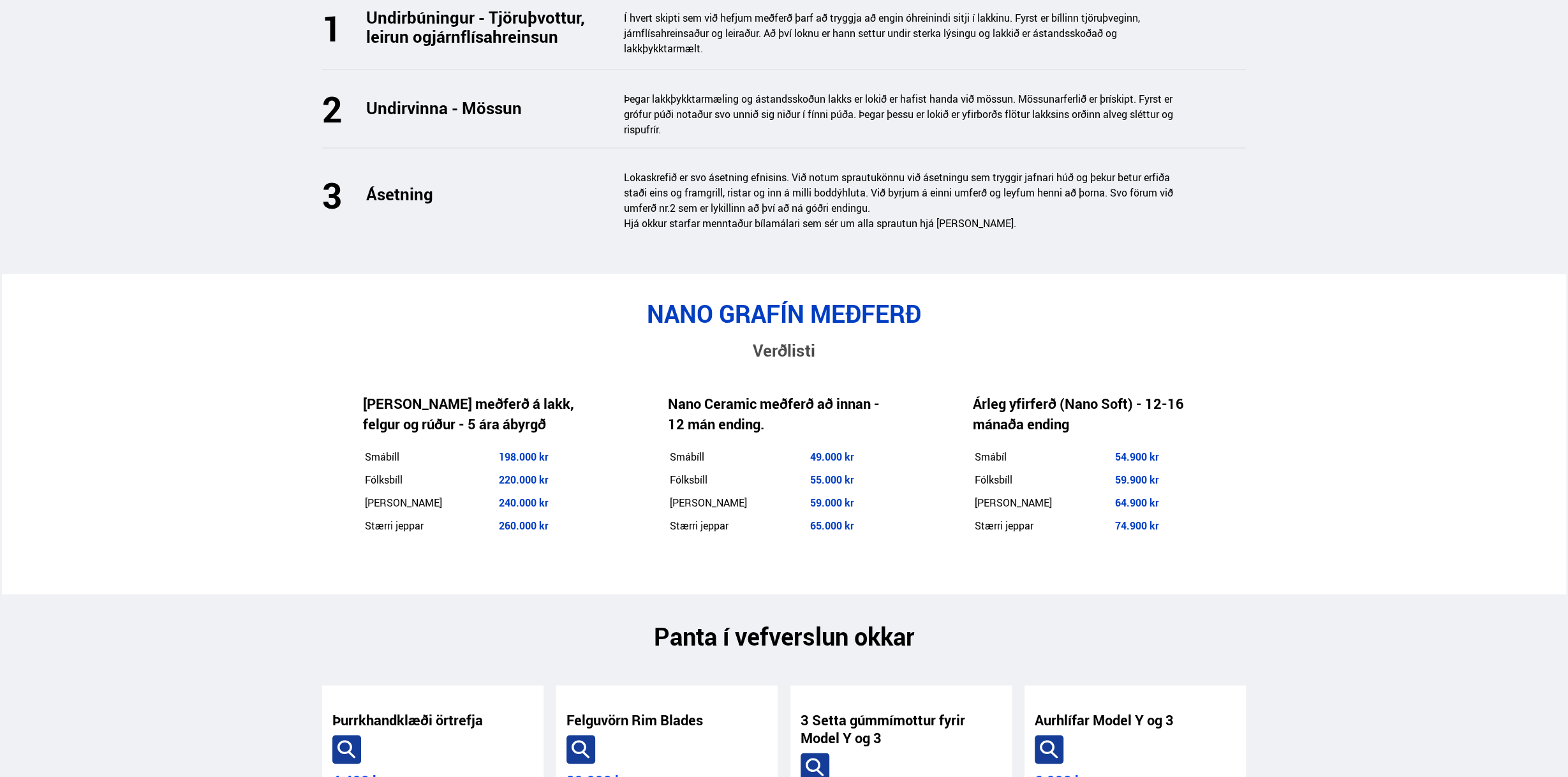
click at [401, 338] on h3 "Verðlisti" at bounding box center [784, 351] width 924 height 25
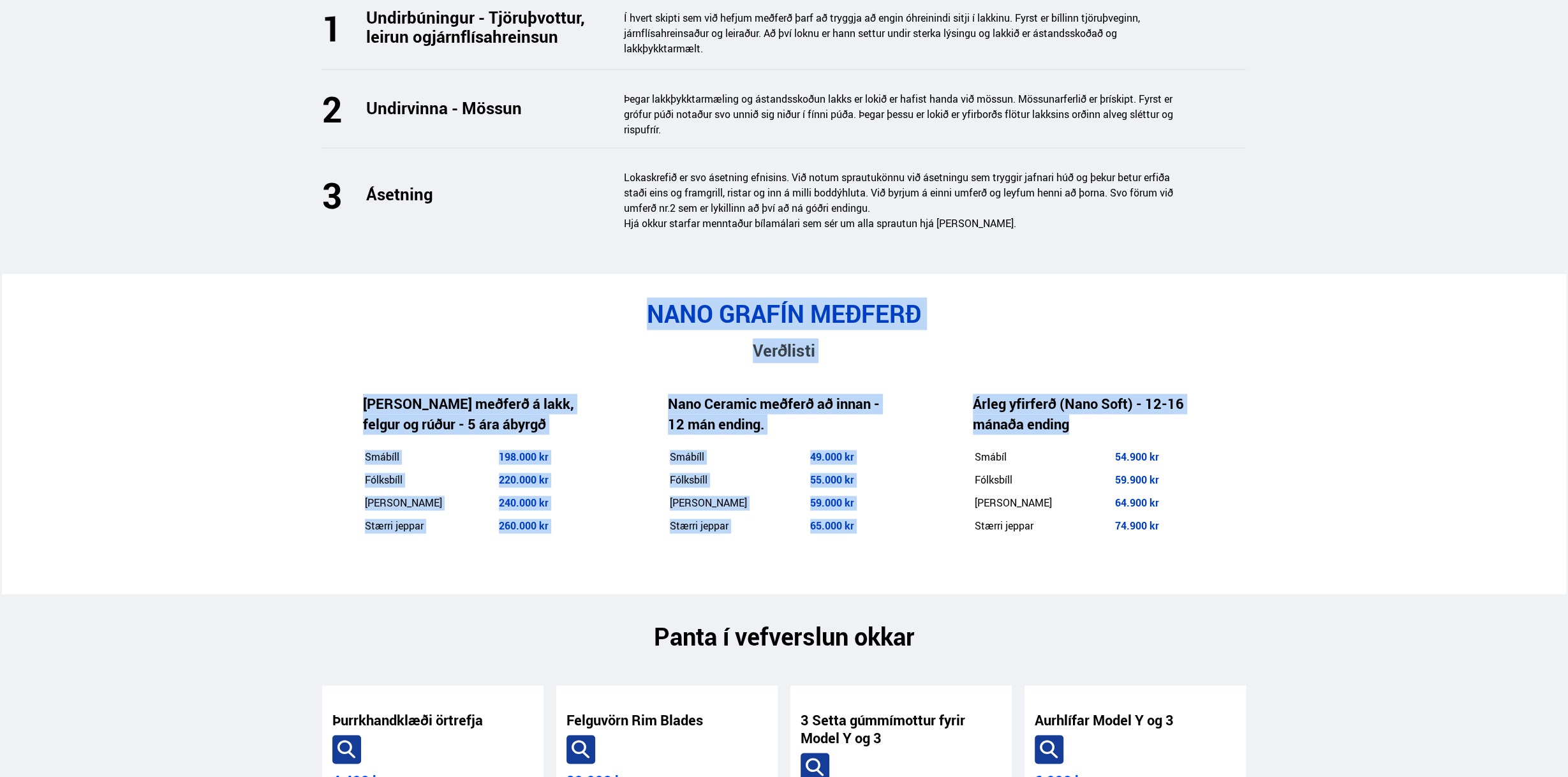
drag, startPoint x: 927, startPoint y: 306, endPoint x: 1432, endPoint y: 577, distance: 573.1
click at [1432, 577] on div "Söluskrá Þjónusta Íslandsbílar [DOMAIN_NAME] Íslandsvörn Leiðbeiningar Um okkur…" at bounding box center [784, 782] width 1568 height 5263
click at [1453, 585] on div "Söluskrá Þjónusta Íslandsbílar [DOMAIN_NAME] Íslandsvörn Leiðbeiningar Um okkur…" at bounding box center [784, 782] width 1568 height 5263
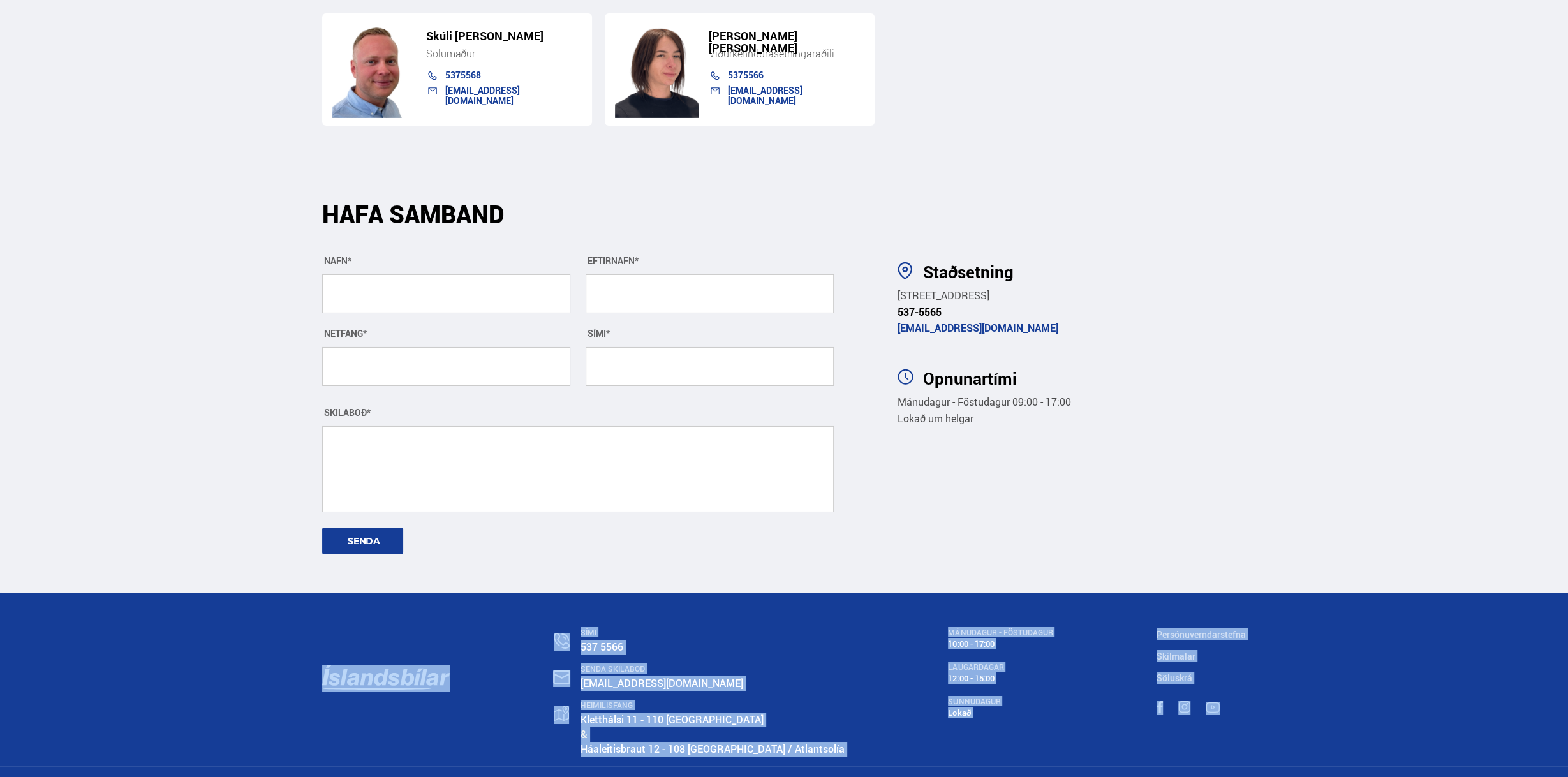
drag, startPoint x: 1194, startPoint y: 740, endPoint x: 1048, endPoint y: 400, distance: 370.0
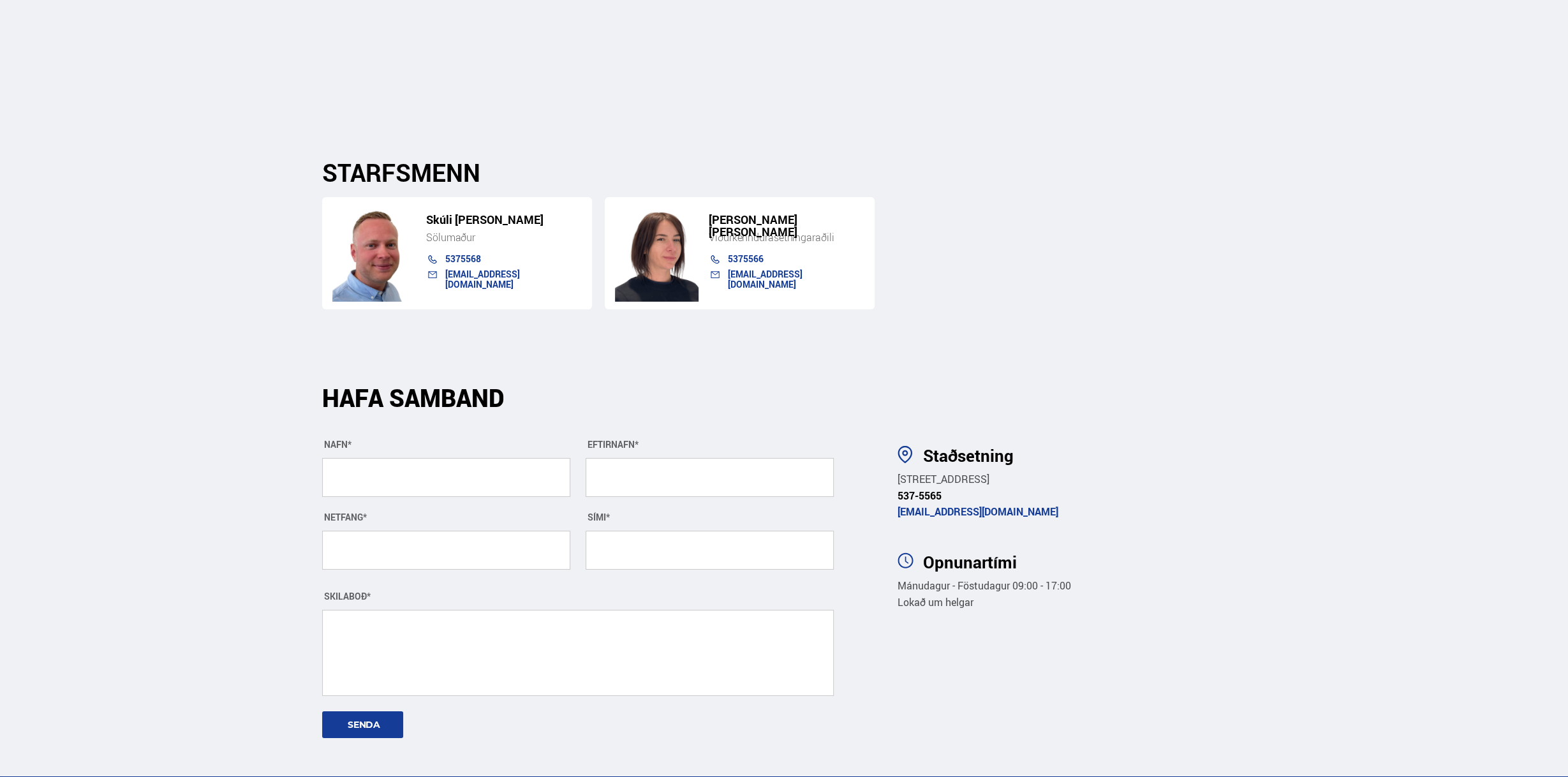
scroll to position [4130, 0]
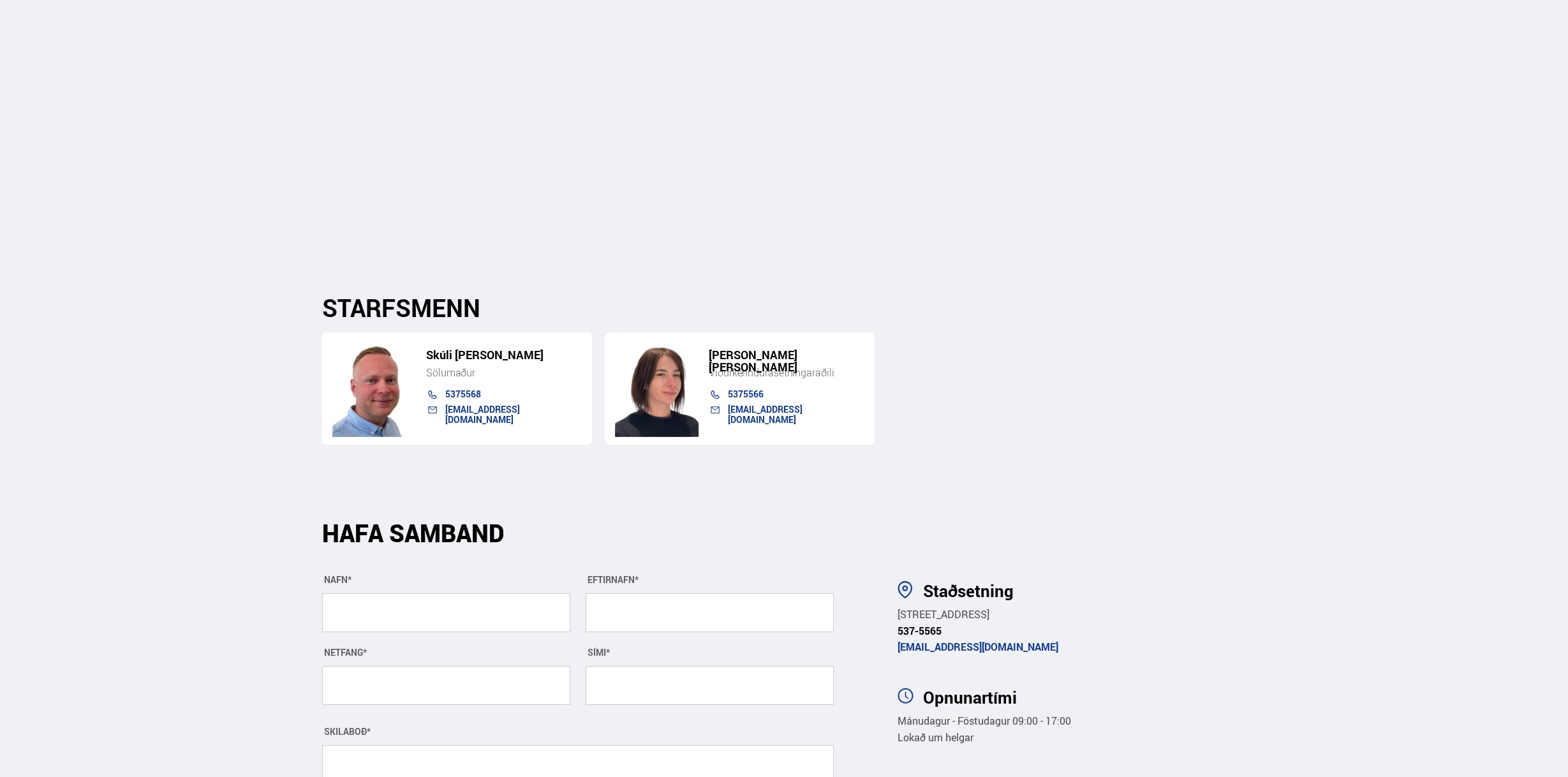
click at [1118, 486] on section "Staðsetning [STREET_ADDRESS] 537-5565 [EMAIL_ADDRESS][DOMAIN_NAME] Opnunartími …" at bounding box center [1066, 698] width 377 height 426
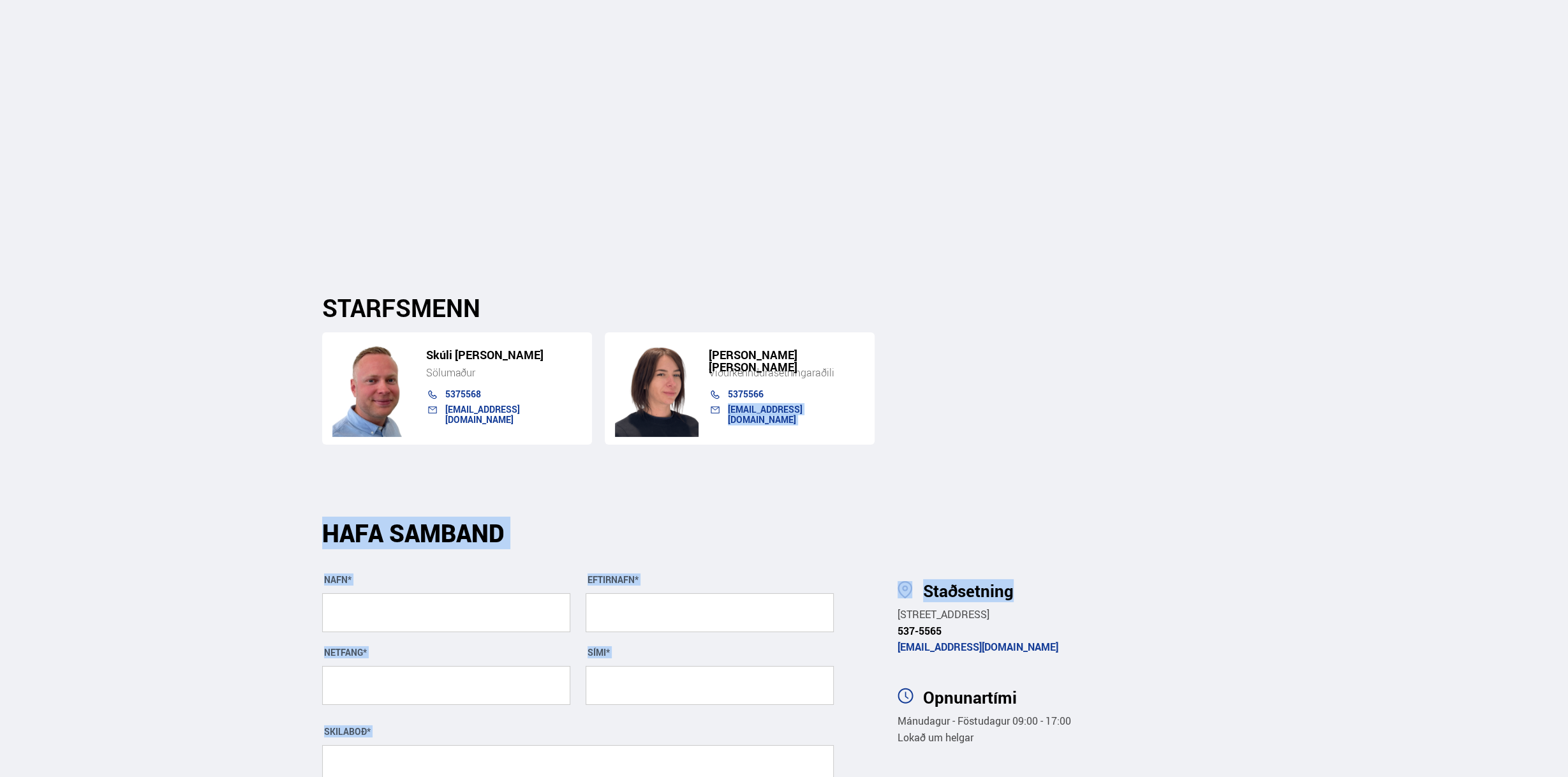
drag, startPoint x: 1120, startPoint y: 467, endPoint x: 687, endPoint y: 349, distance: 448.8
click at [671, 523] on div "HAFA SAMBAND" at bounding box center [577, 541] width 512 height 35
click at [667, 523] on div "HAFA SAMBAND" at bounding box center [577, 541] width 512 height 35
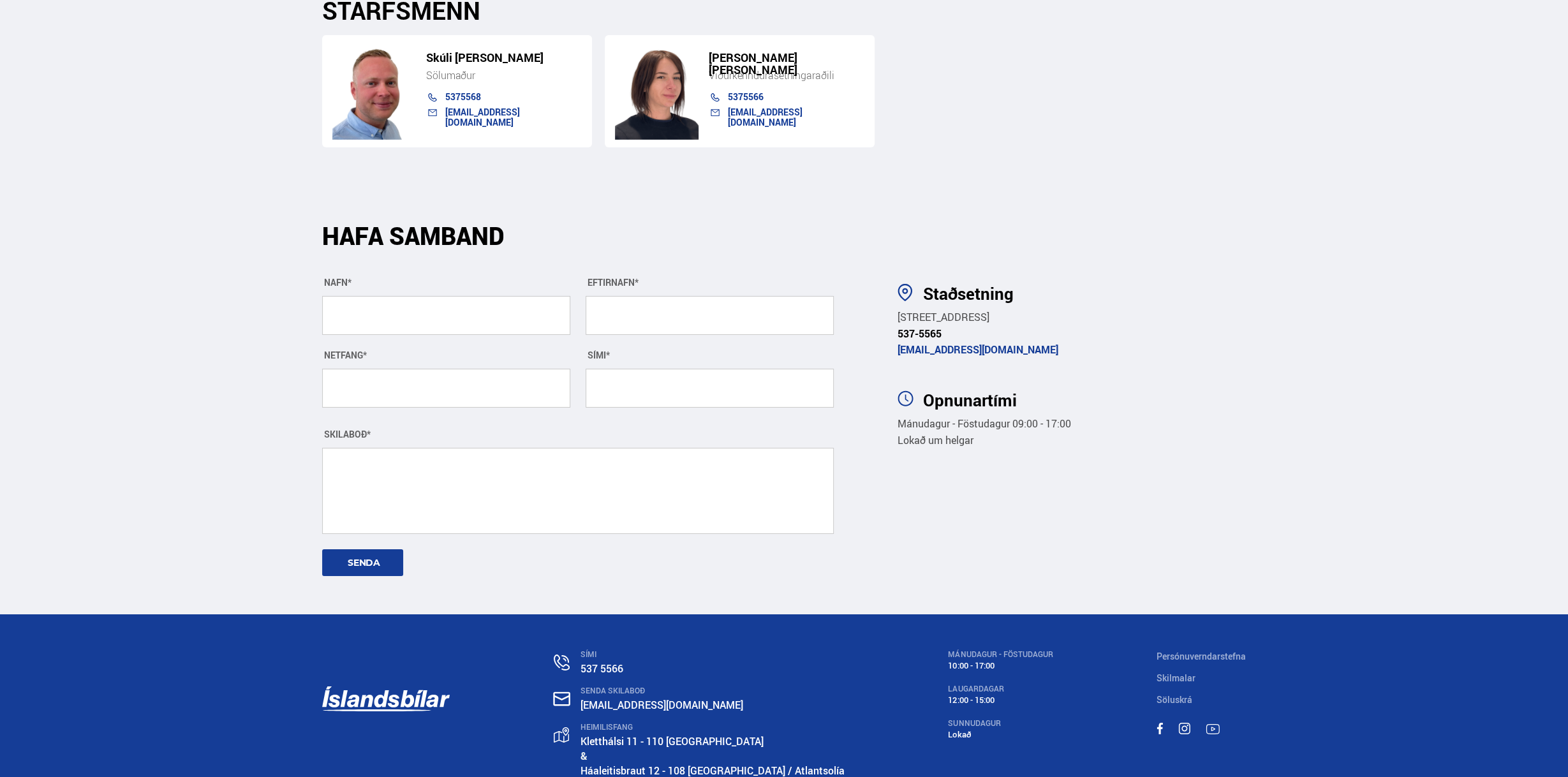
scroll to position [4450, 0]
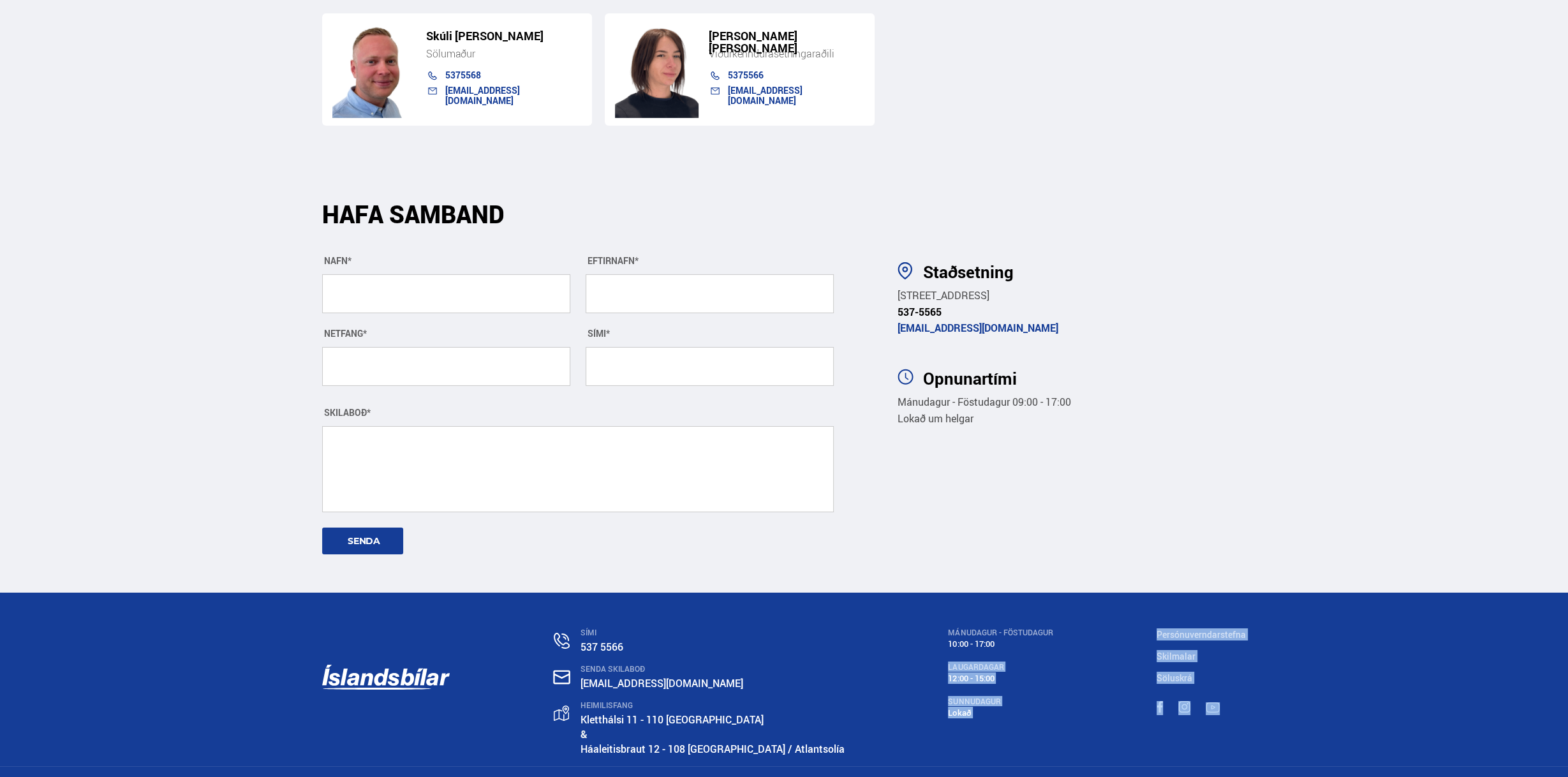
drag, startPoint x: 1294, startPoint y: 726, endPoint x: 804, endPoint y: 588, distance: 509.1
click at [783, 593] on div "SÍMI 537 5566 SENDA SKILABOÐ [EMAIL_ADDRESS][DOMAIN_NAME] HEIMILISFANG [STREET_…" at bounding box center [784, 680] width 1568 height 173
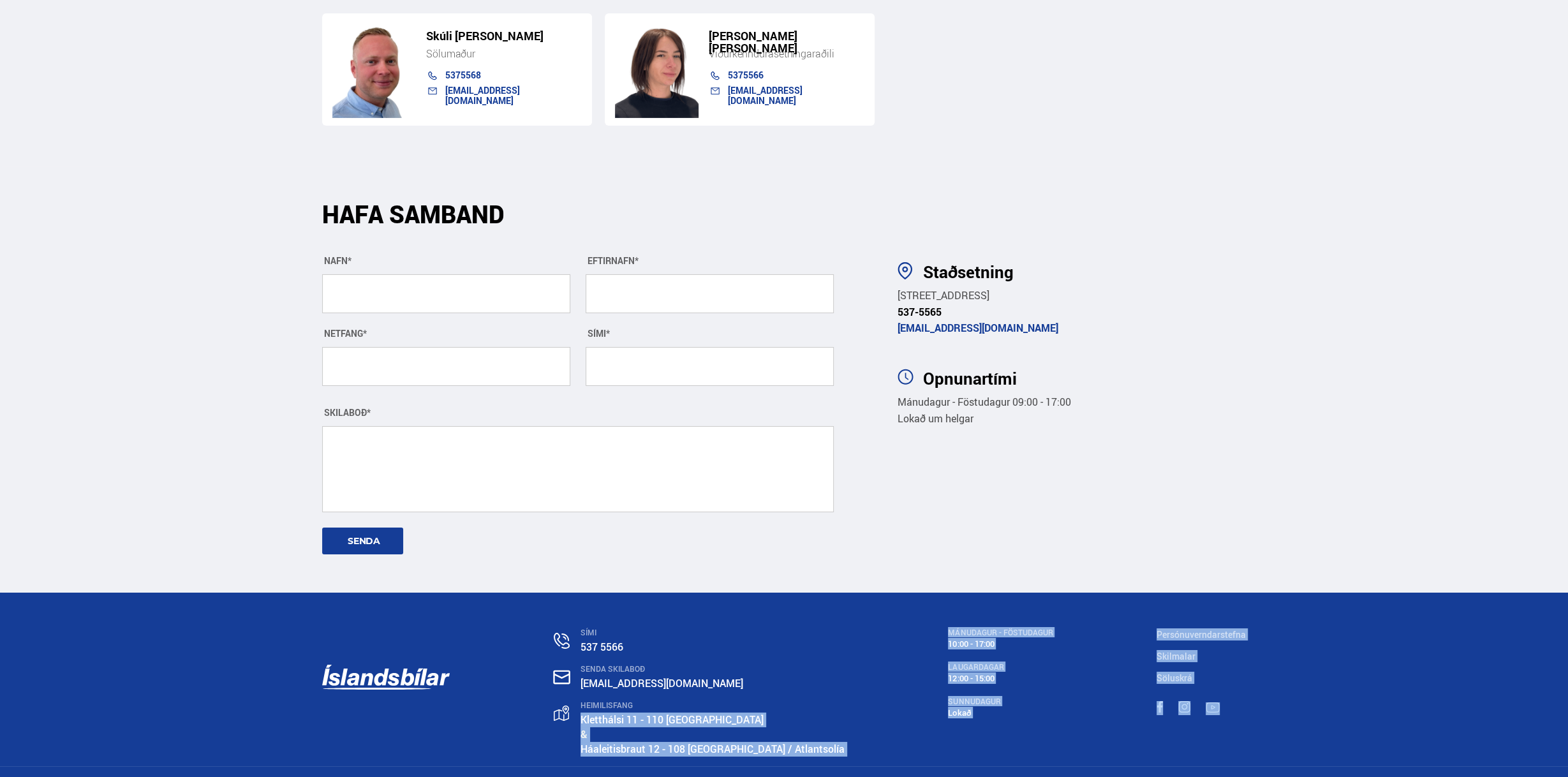
drag, startPoint x: 1129, startPoint y: 768, endPoint x: 787, endPoint y: 681, distance: 352.9
click at [769, 671] on div "SÍMI 537 5566 SENDA SKILABOÐ [EMAIL_ADDRESS][DOMAIN_NAME] HEIMILISFANG [STREET_…" at bounding box center [784, 703] width 1568 height 221
click at [1130, 767] on div "2024 Íslandsbílar | Bílasala - Efni þessa vefs er varið höfundarrétti og afritu…" at bounding box center [784, 791] width 924 height 47
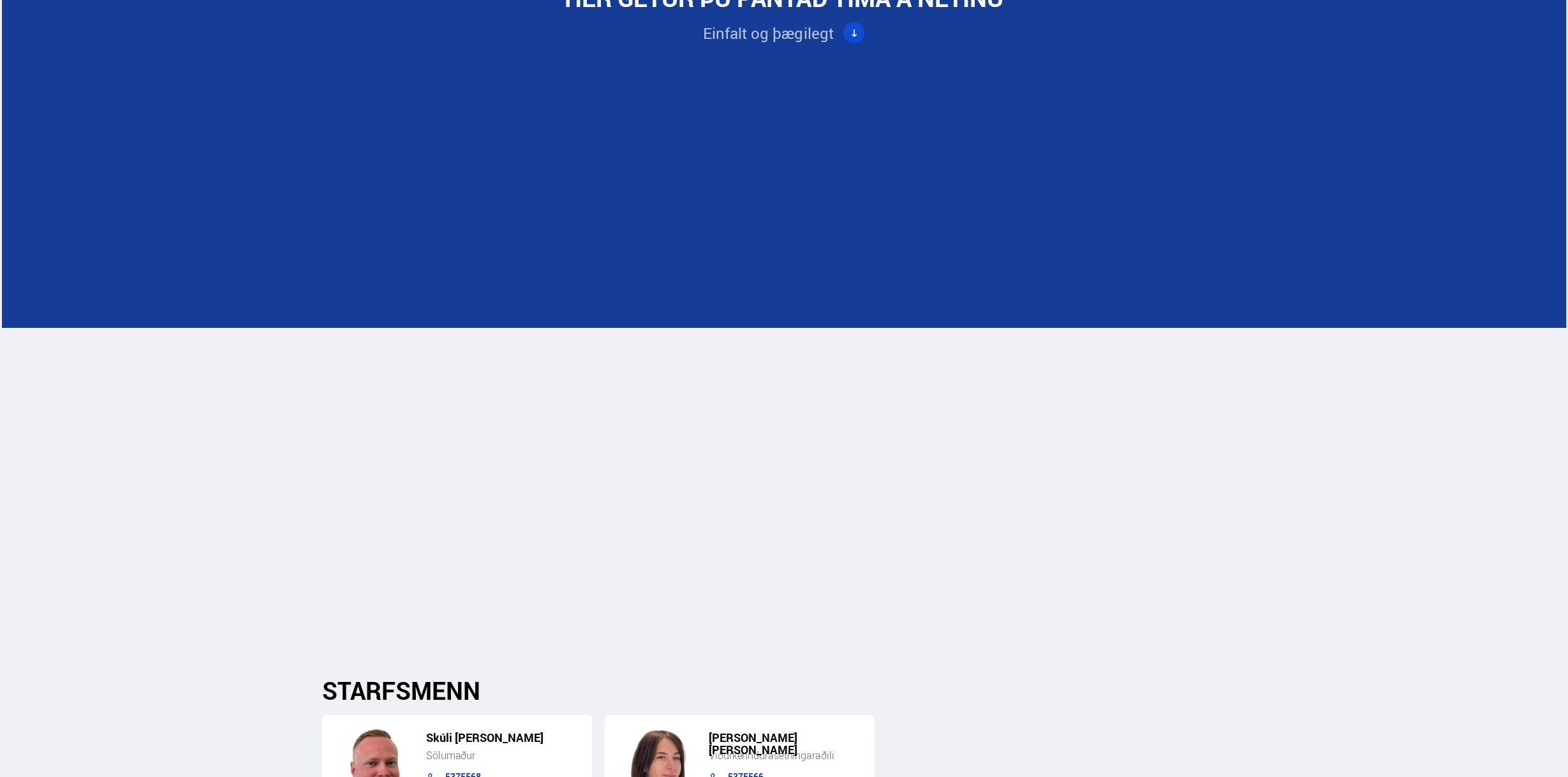
type input "**********"
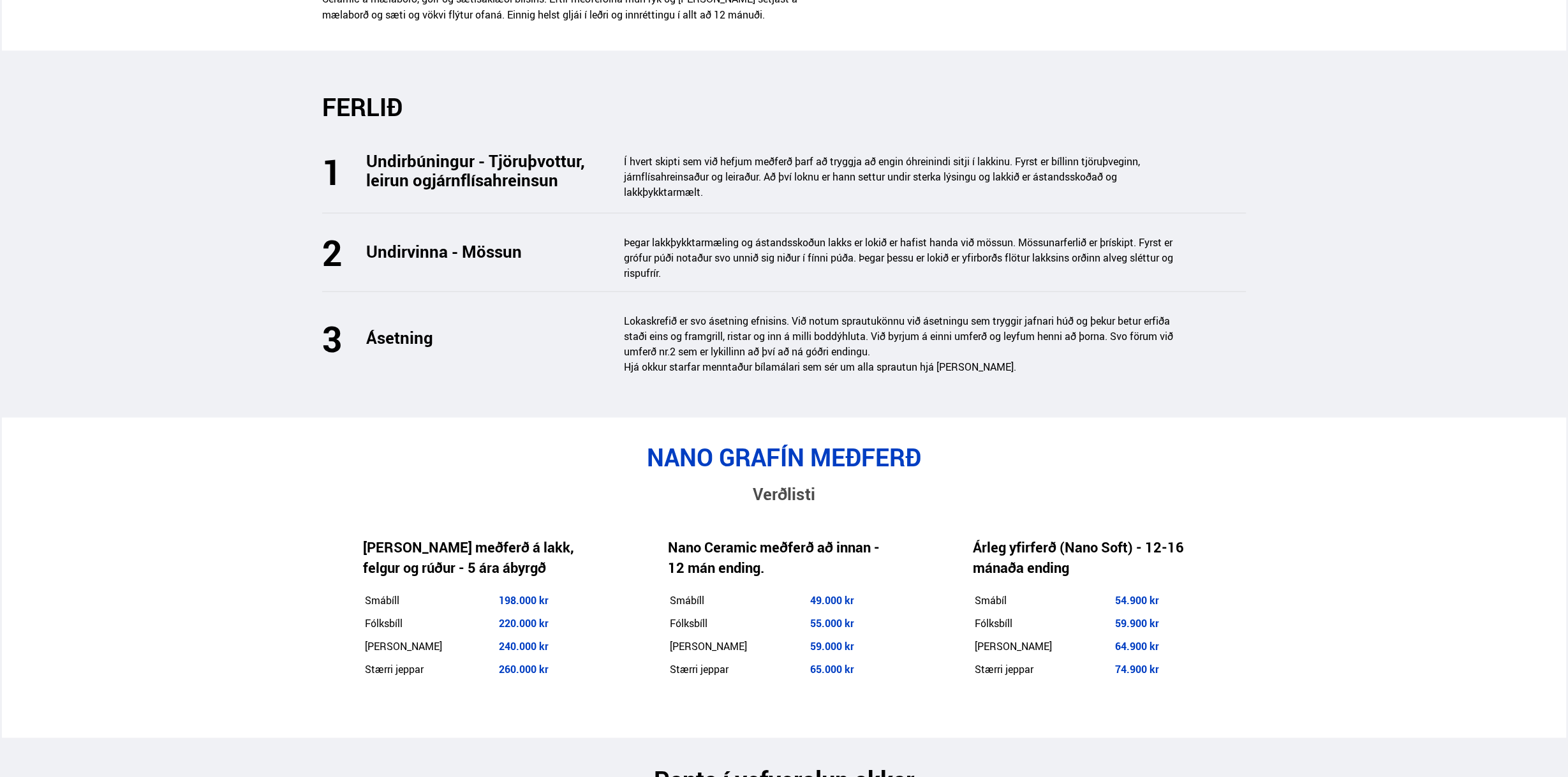
scroll to position [1834, 0]
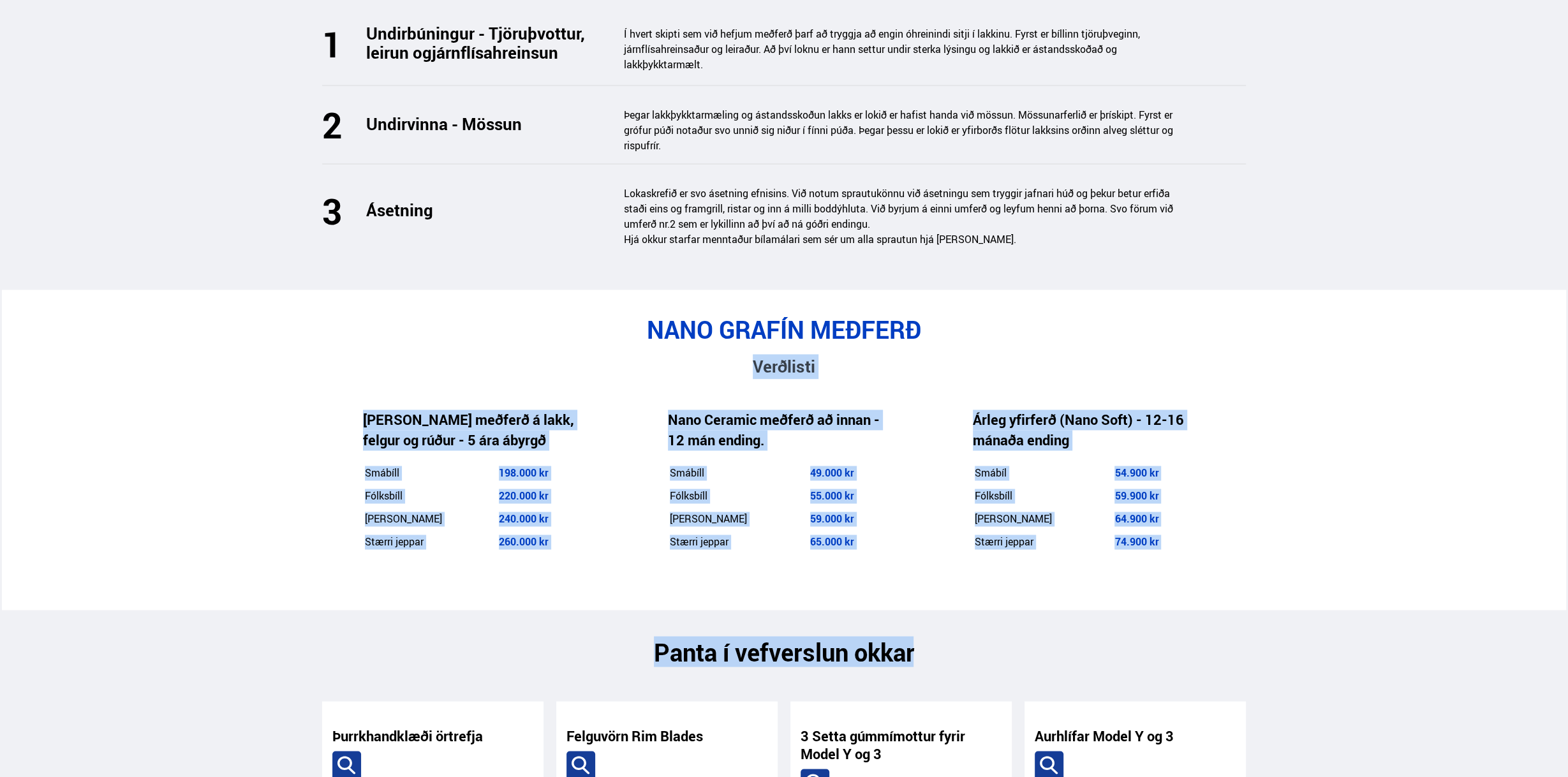
drag, startPoint x: 1131, startPoint y: 279, endPoint x: 1250, endPoint y: 582, distance: 325.5
click at [1250, 582] on main "Nano Protect Grafín lakkvörn NÝTT - Vefverslun Nú er hægt að fá allt sem þú þar…" at bounding box center [784, 733] width 944 height 4991
click at [1250, 564] on section "NANO GRAFÍN MEÐFERÐ Verðlisti [PERSON_NAME] meðferð á lakk, felgur og rúður - 5…" at bounding box center [784, 449] width 1564 height 320
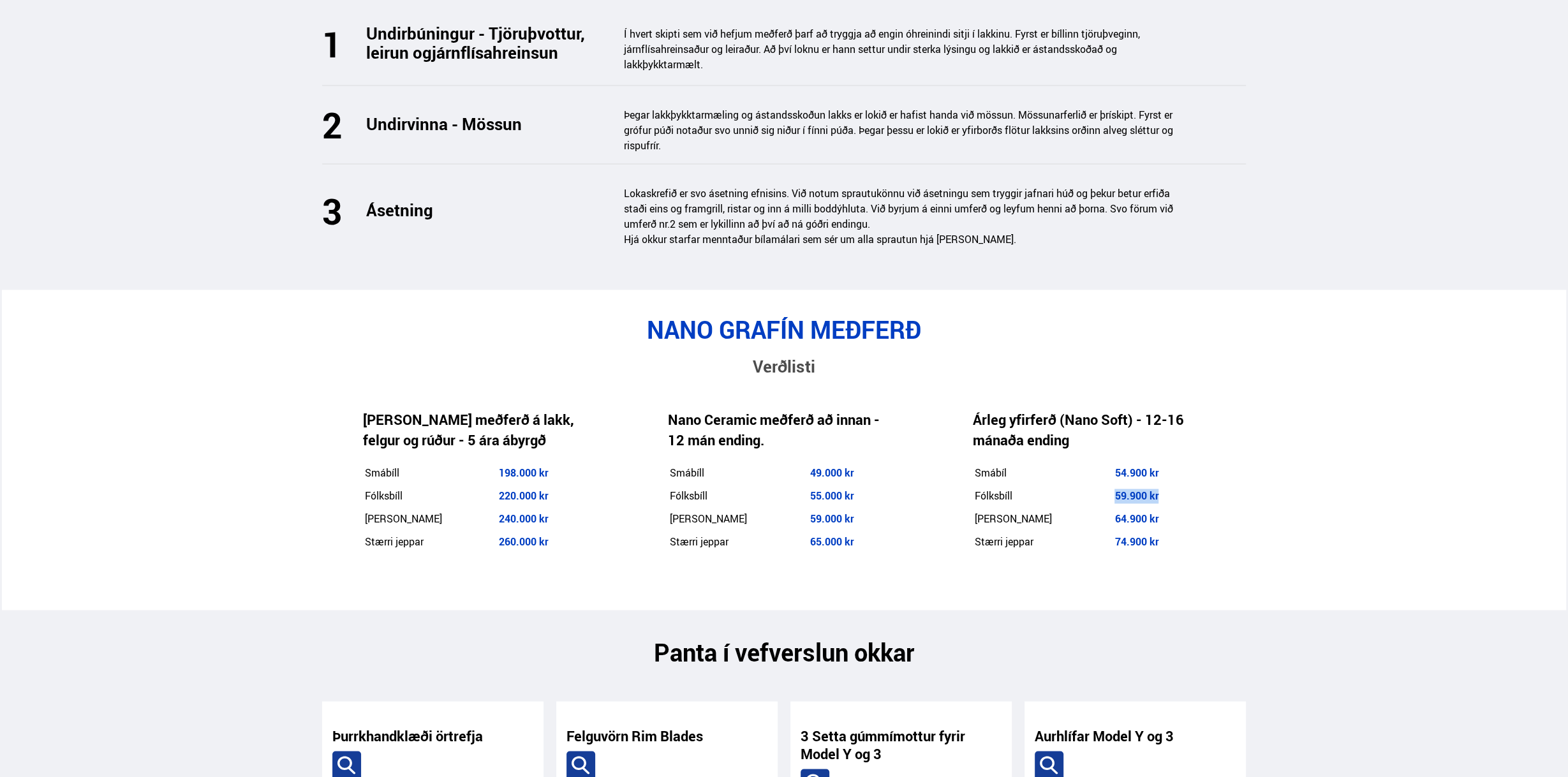
drag, startPoint x: 1150, startPoint y: 467, endPoint x: 1158, endPoint y: 470, distance: 8.5
click at [1158, 470] on table "Smábíl 54.900 kr Fólksbíll 59.900 [PERSON_NAME] jeppar 64.900 kr Stærri jeppar …" at bounding box center [1084, 506] width 223 height 93
click at [1180, 508] on td "64.900 kr" at bounding box center [1153, 519] width 80 height 22
drag, startPoint x: 1019, startPoint y: 453, endPoint x: 1185, endPoint y: 466, distance: 166.5
click at [1183, 485] on tr "Fólksbíll 59.900 kr" at bounding box center [1084, 495] width 221 height 22
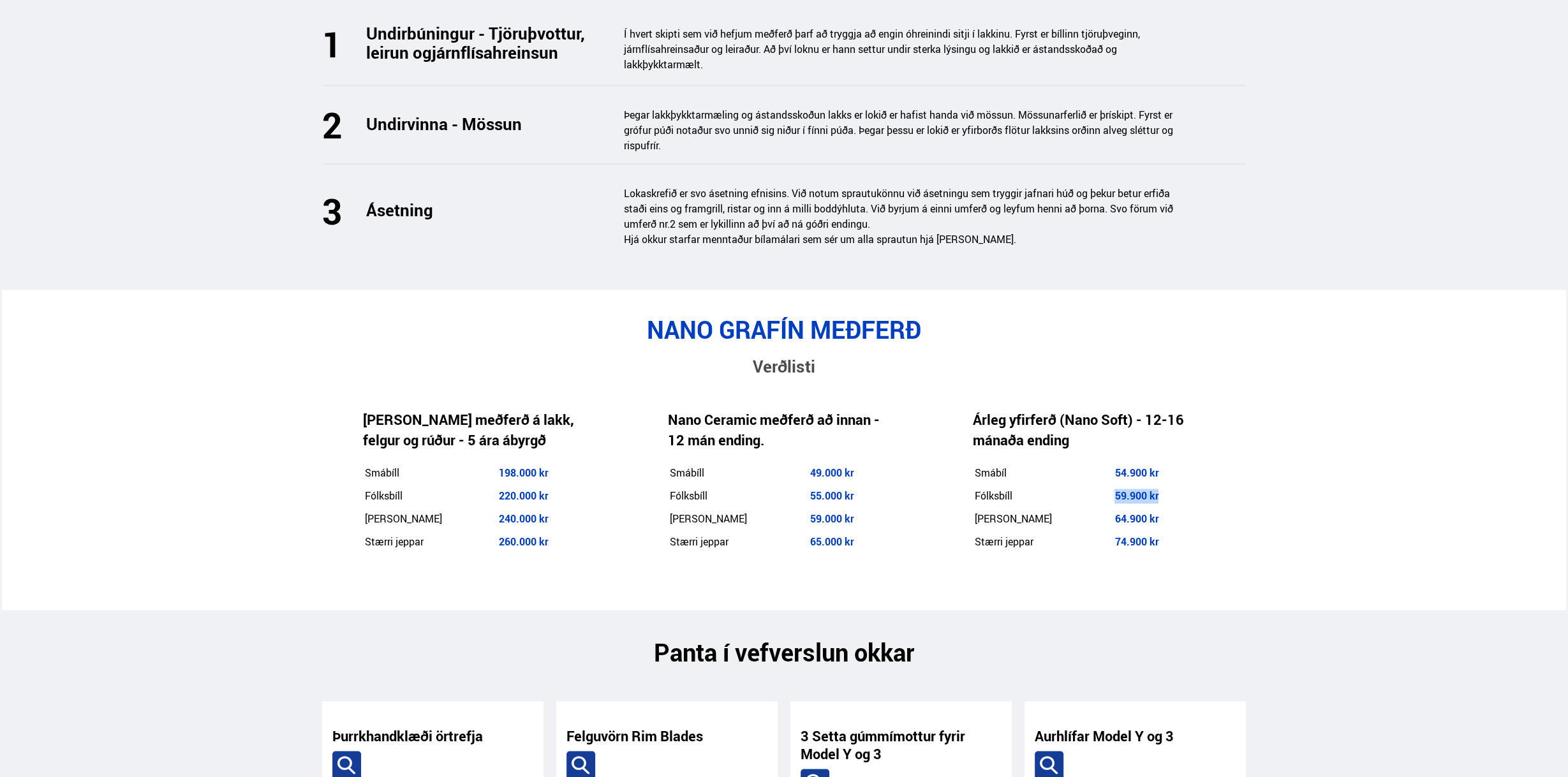
click at [1188, 485] on td "59.900 kr" at bounding box center [1153, 495] width 80 height 22
